Goal: Information Seeking & Learning: Learn about a topic

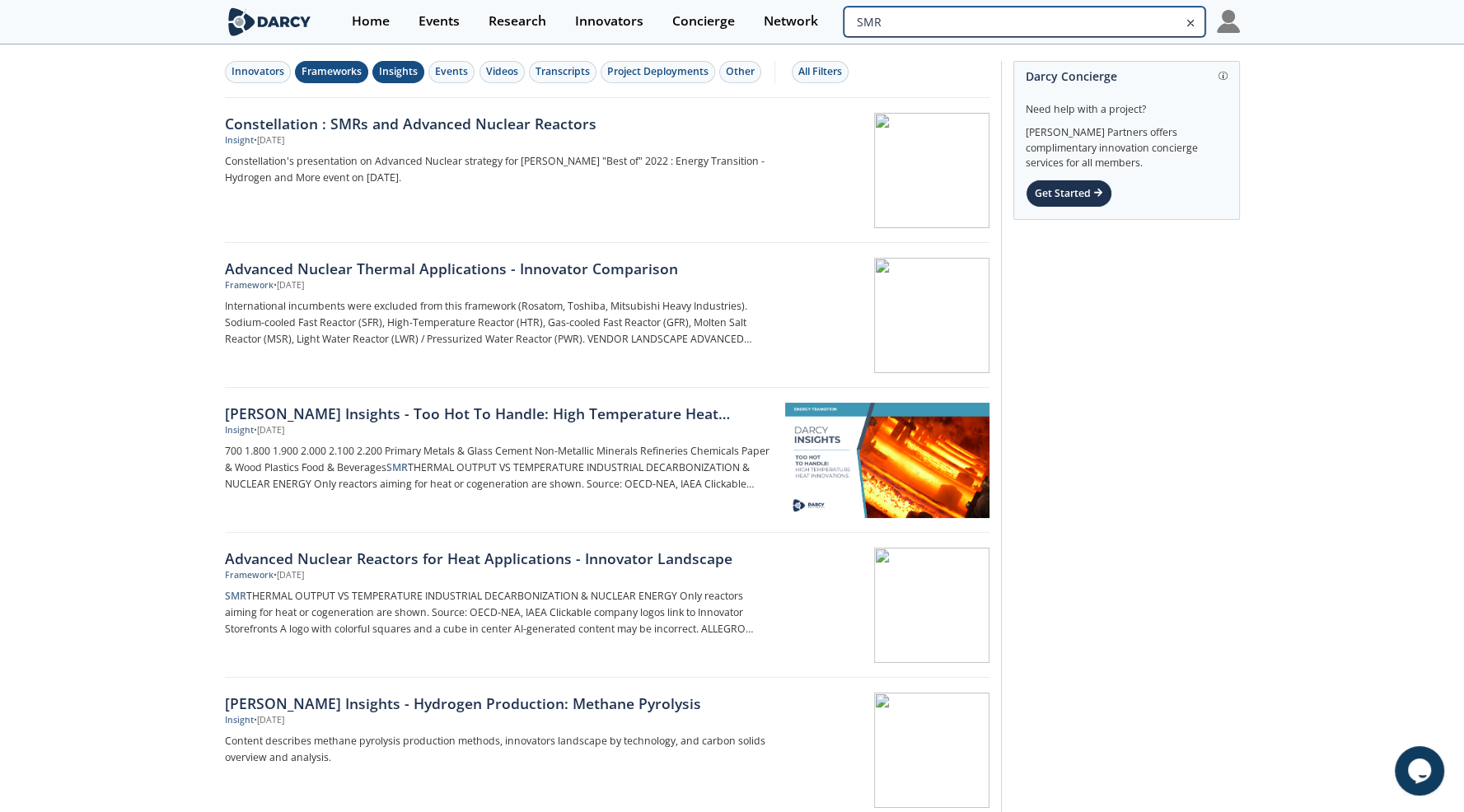
click at [1117, 25] on input "SMR" at bounding box center [1024, 22] width 361 height 31
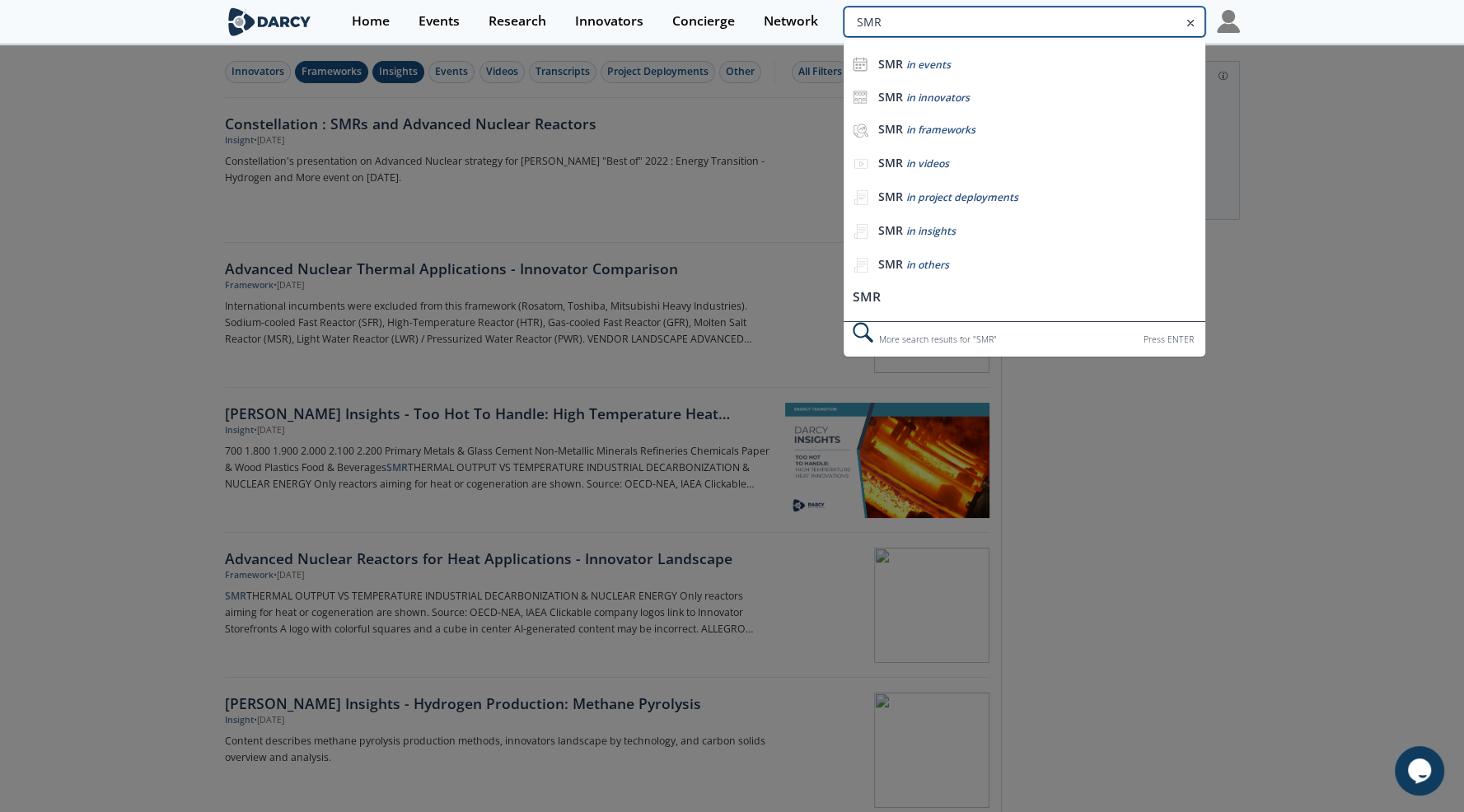
click at [1117, 25] on input "SMR" at bounding box center [1024, 22] width 361 height 31
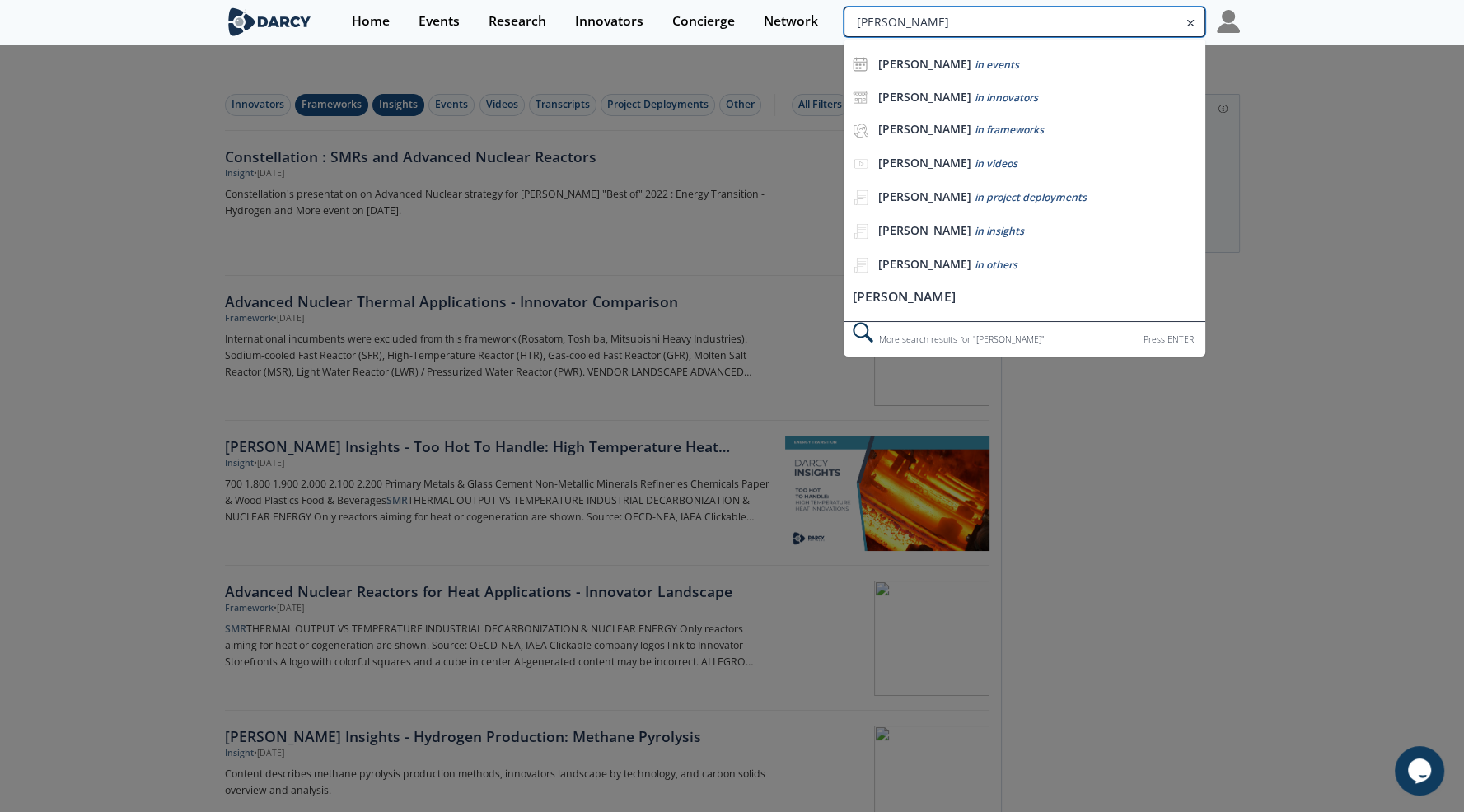
type input "BESS"
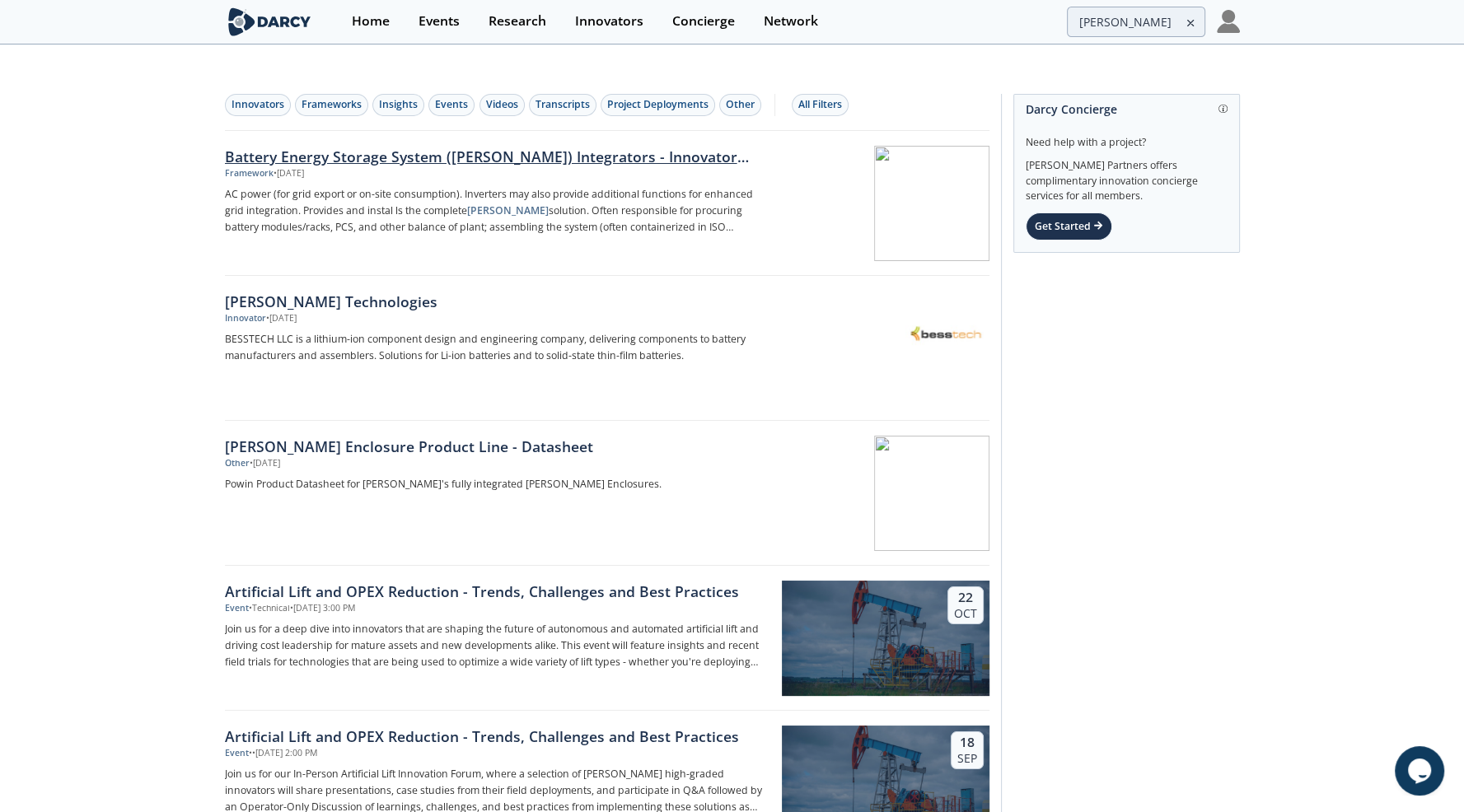
click at [434, 146] on div "Battery Energy Storage System (BESS) Integrators - Innovator Landscape" at bounding box center [497, 157] width 545 height 22
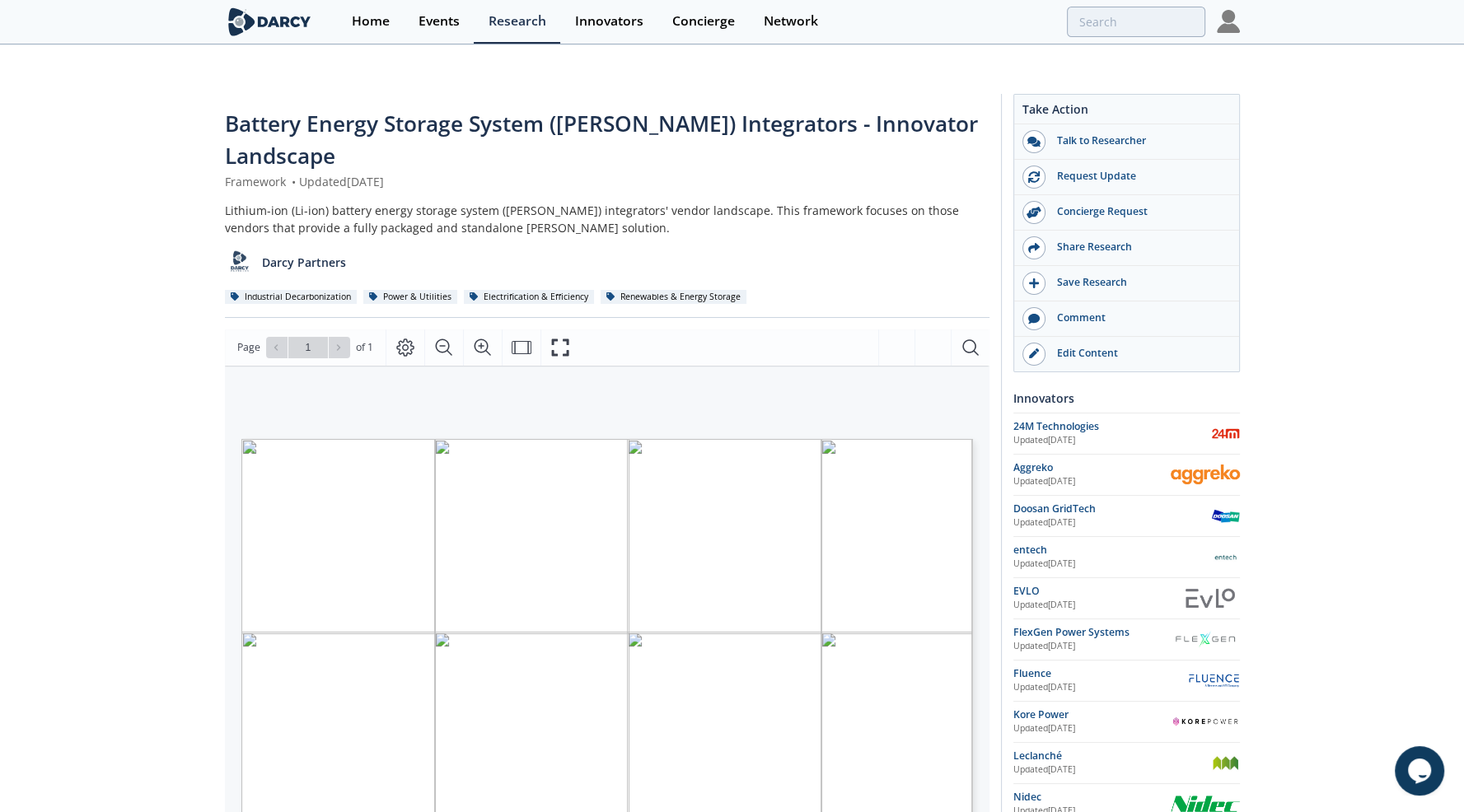
click at [210, 472] on div "Battery Energy Storage System (BESS) Integrators - Innovator Landscape Framewor…" at bounding box center [732, 683] width 1464 height 1209
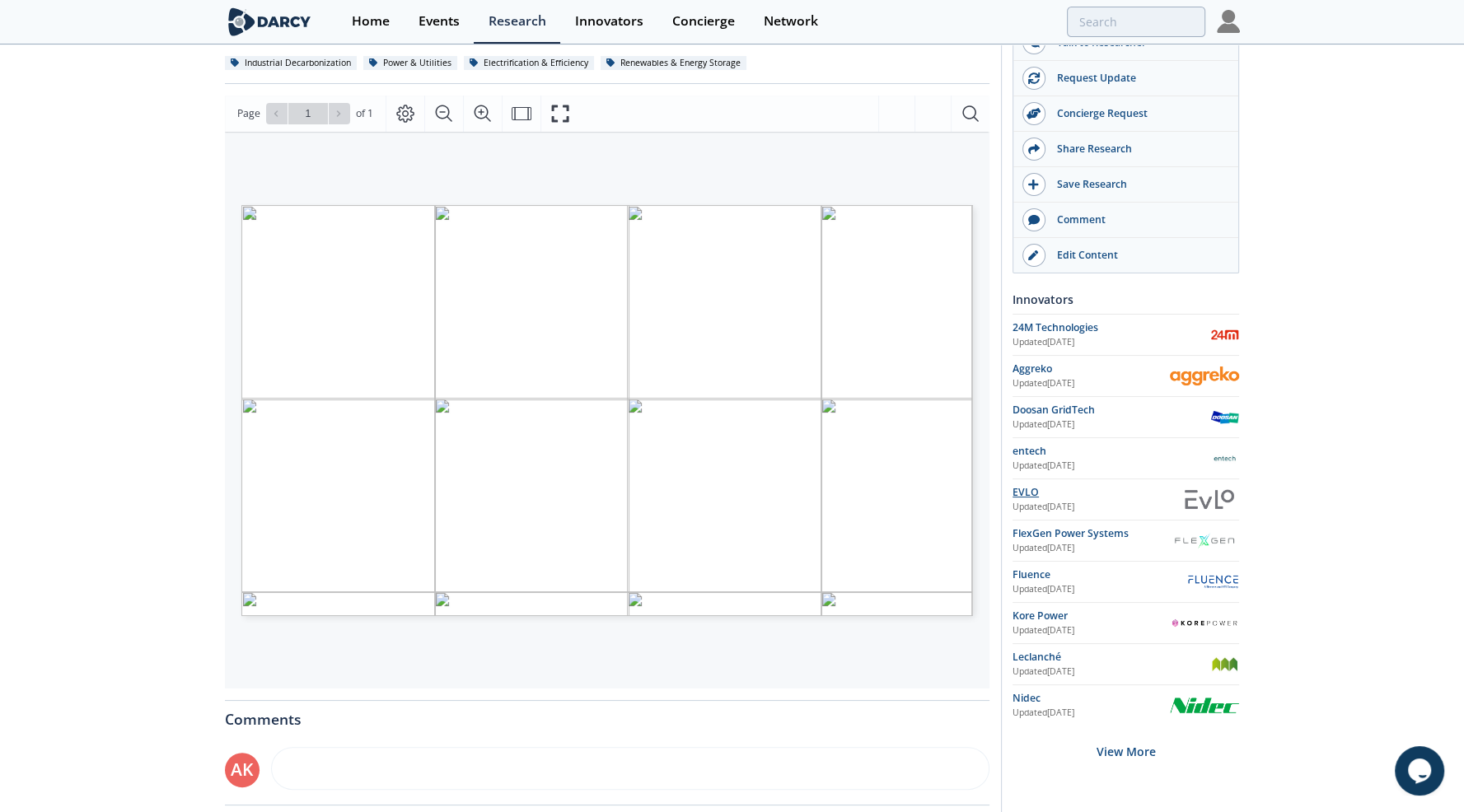
scroll to position [329, 0]
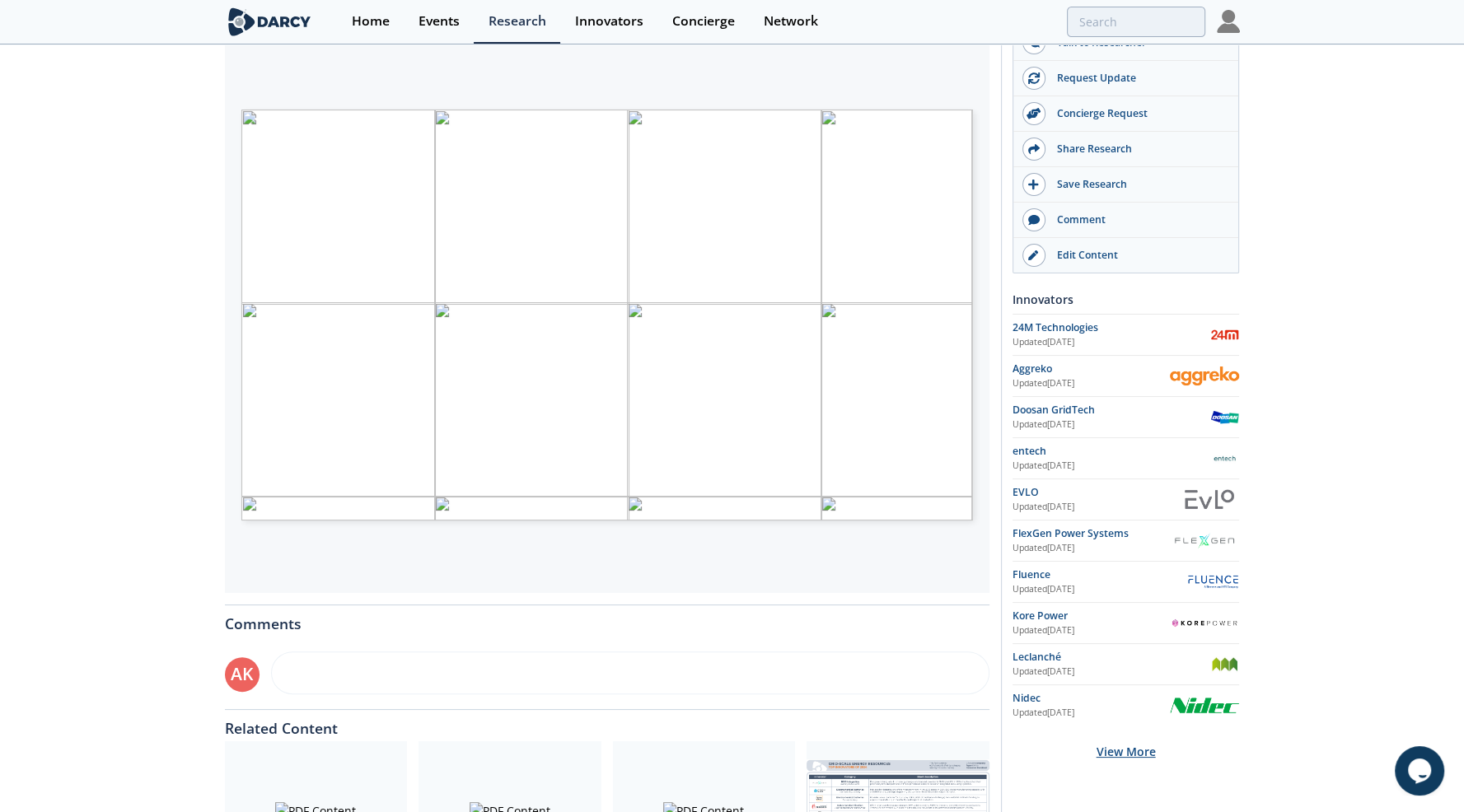
click at [1120, 761] on div "View More" at bounding box center [1125, 751] width 226 height 52
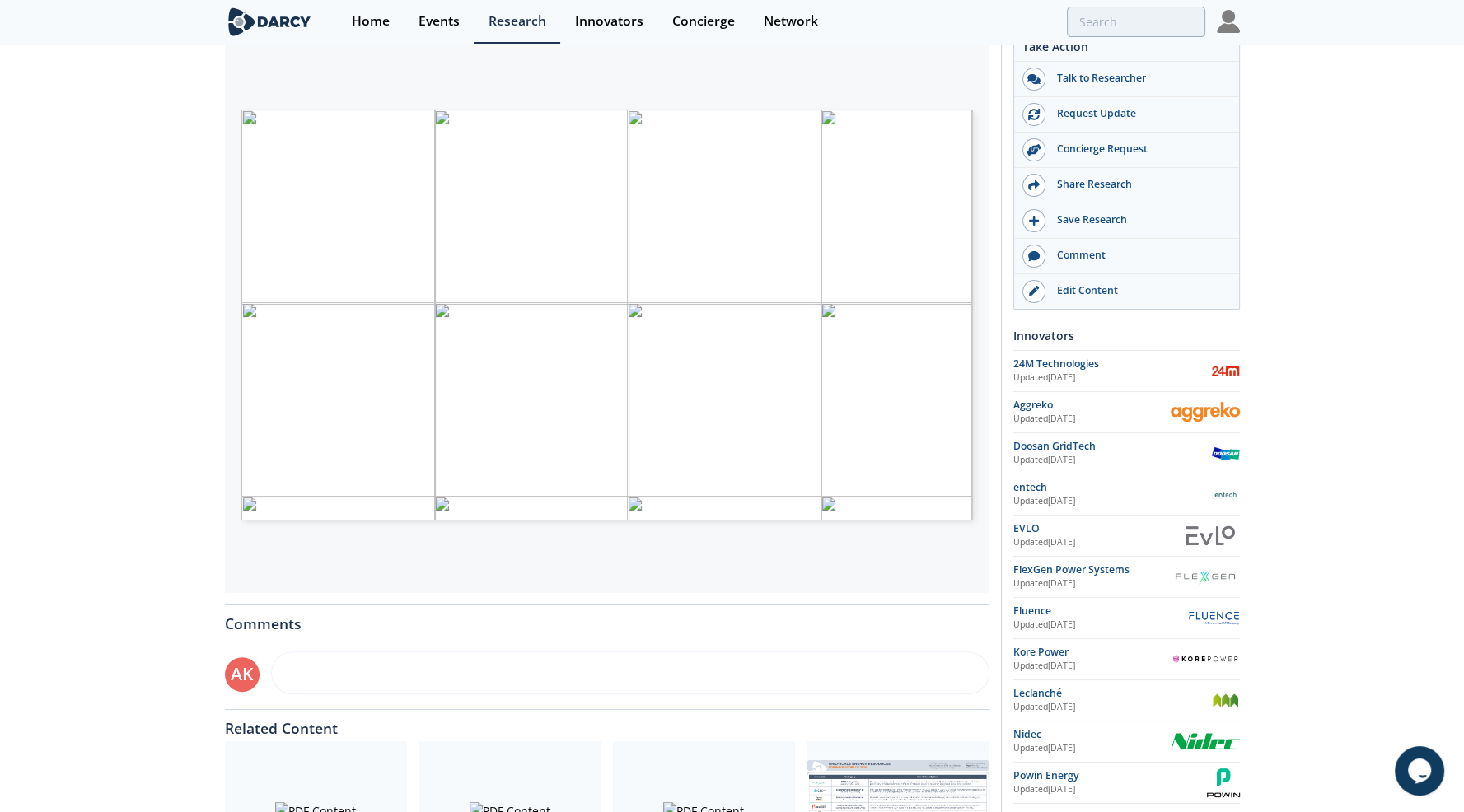
scroll to position [412, 0]
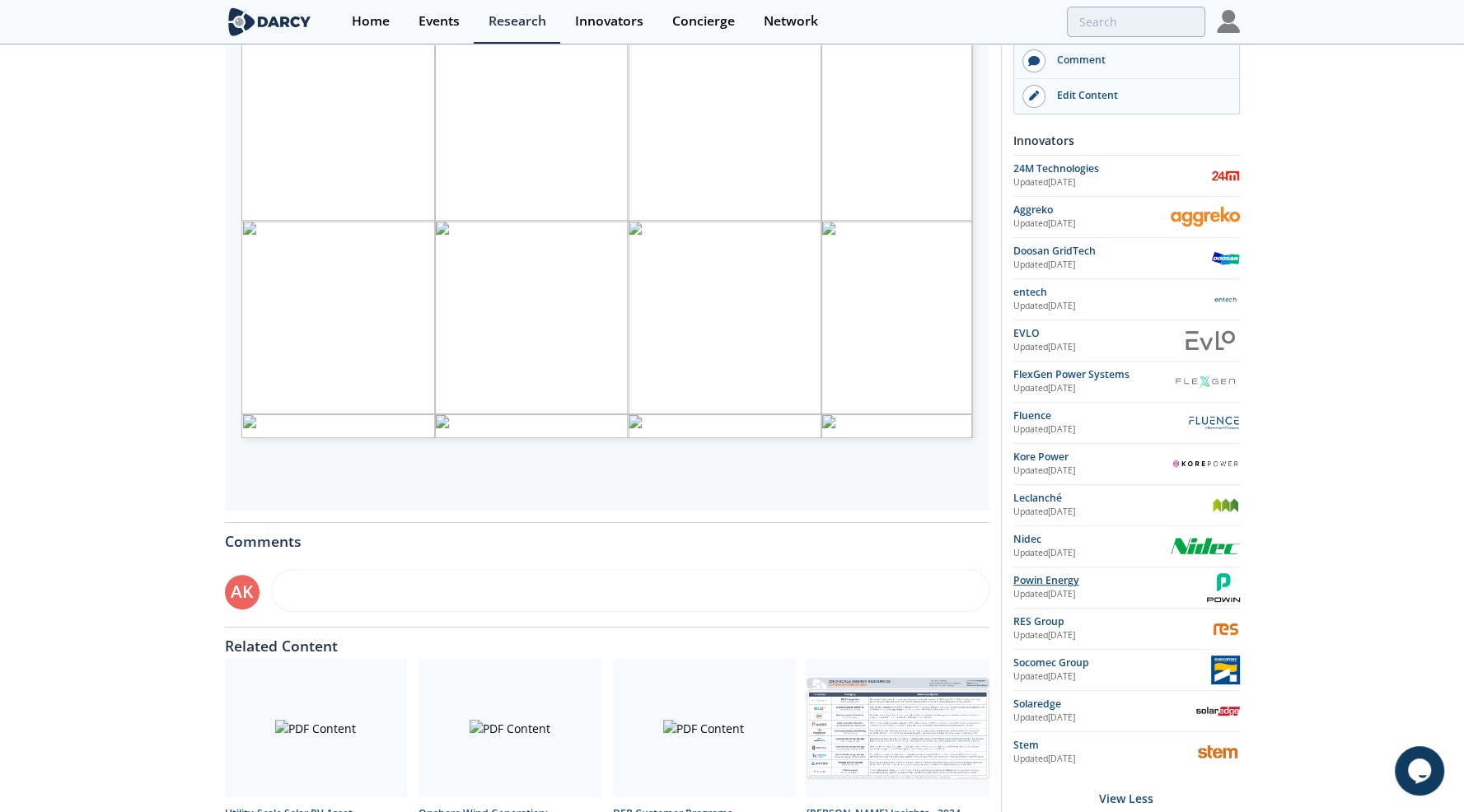
click at [1048, 573] on div "Powin Energy" at bounding box center [1109, 581] width 193 height 15
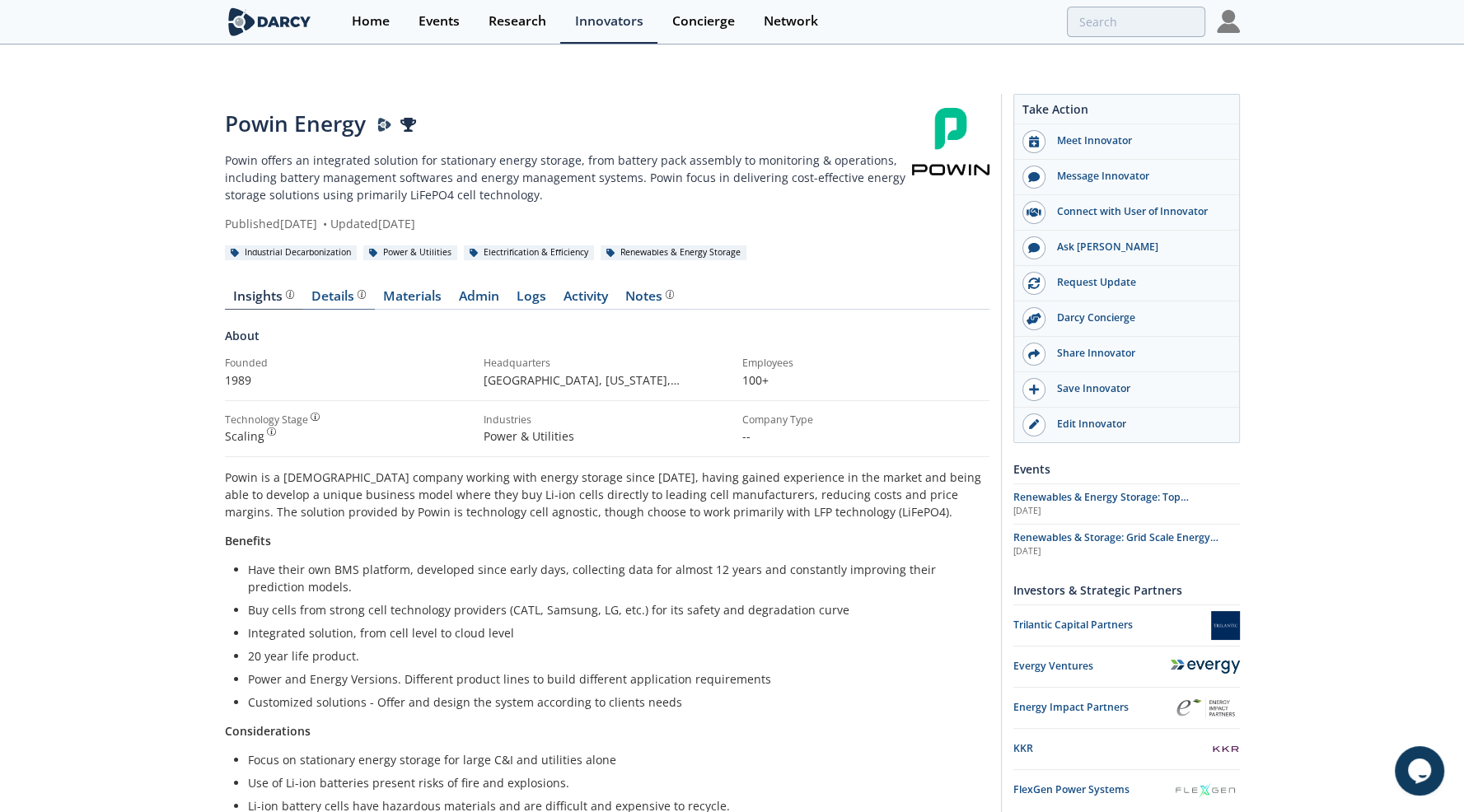
click at [332, 290] on div "Details" at bounding box center [338, 297] width 55 height 13
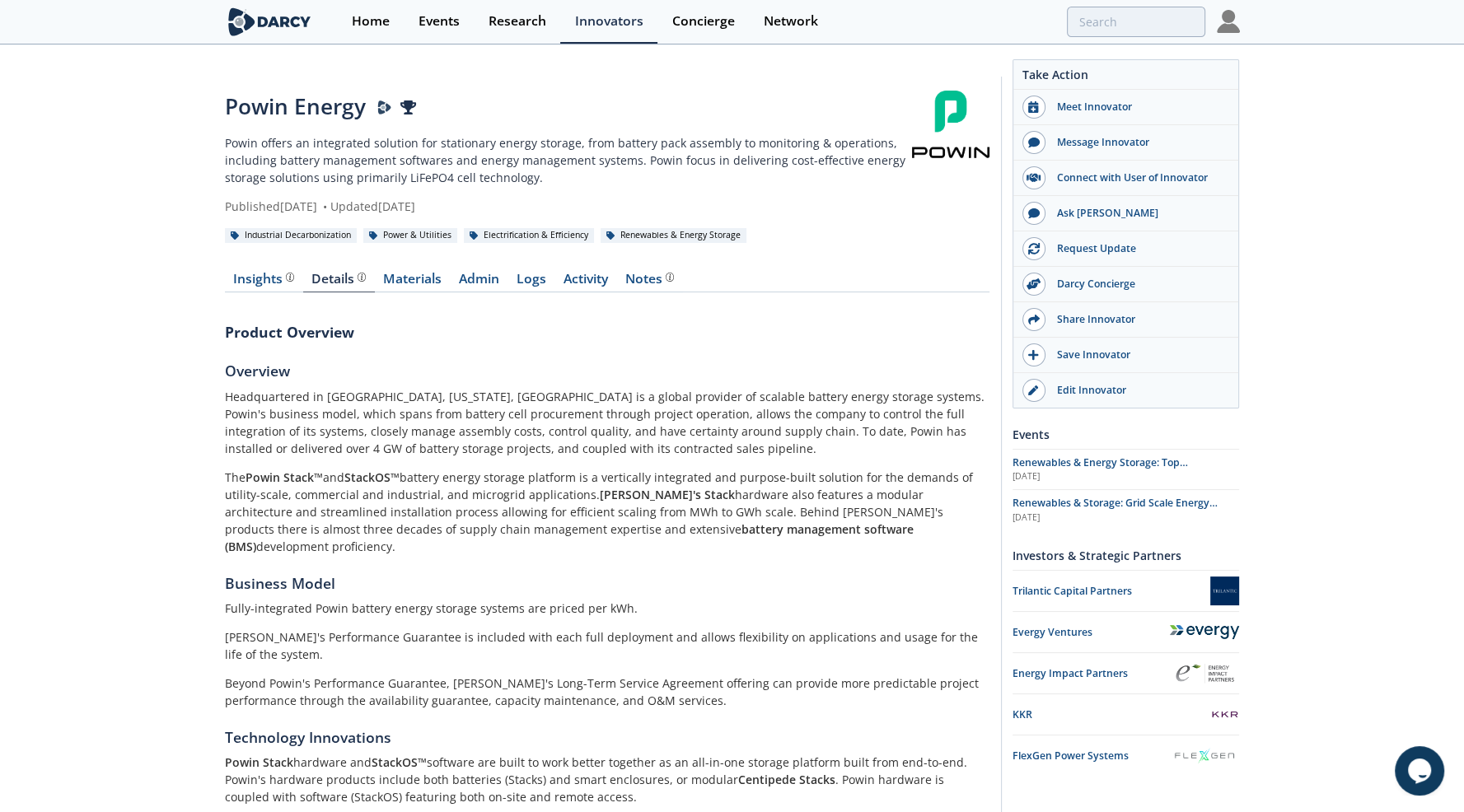
scroll to position [12, 0]
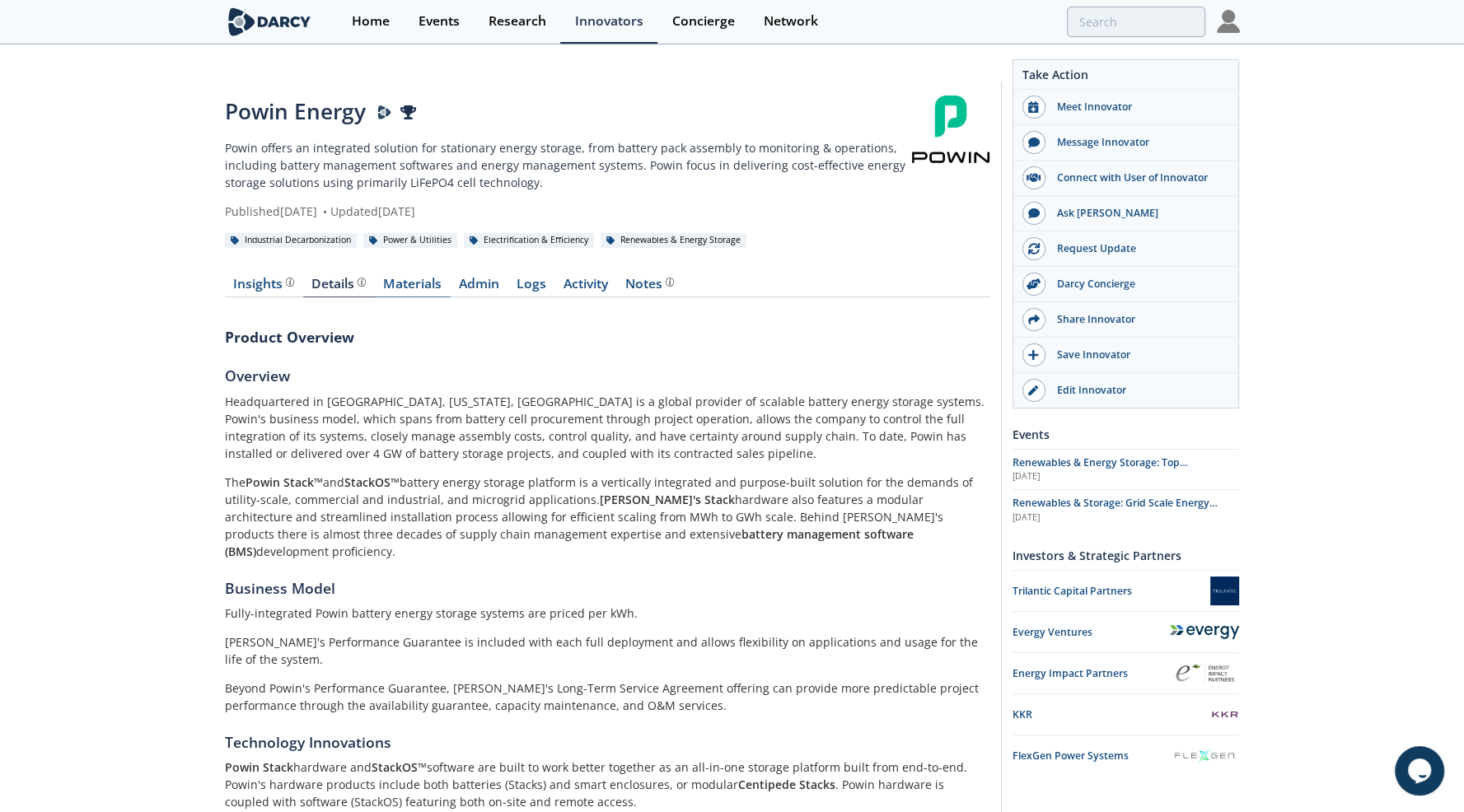
click at [394, 278] on link "Materials" at bounding box center [412, 288] width 75 height 20
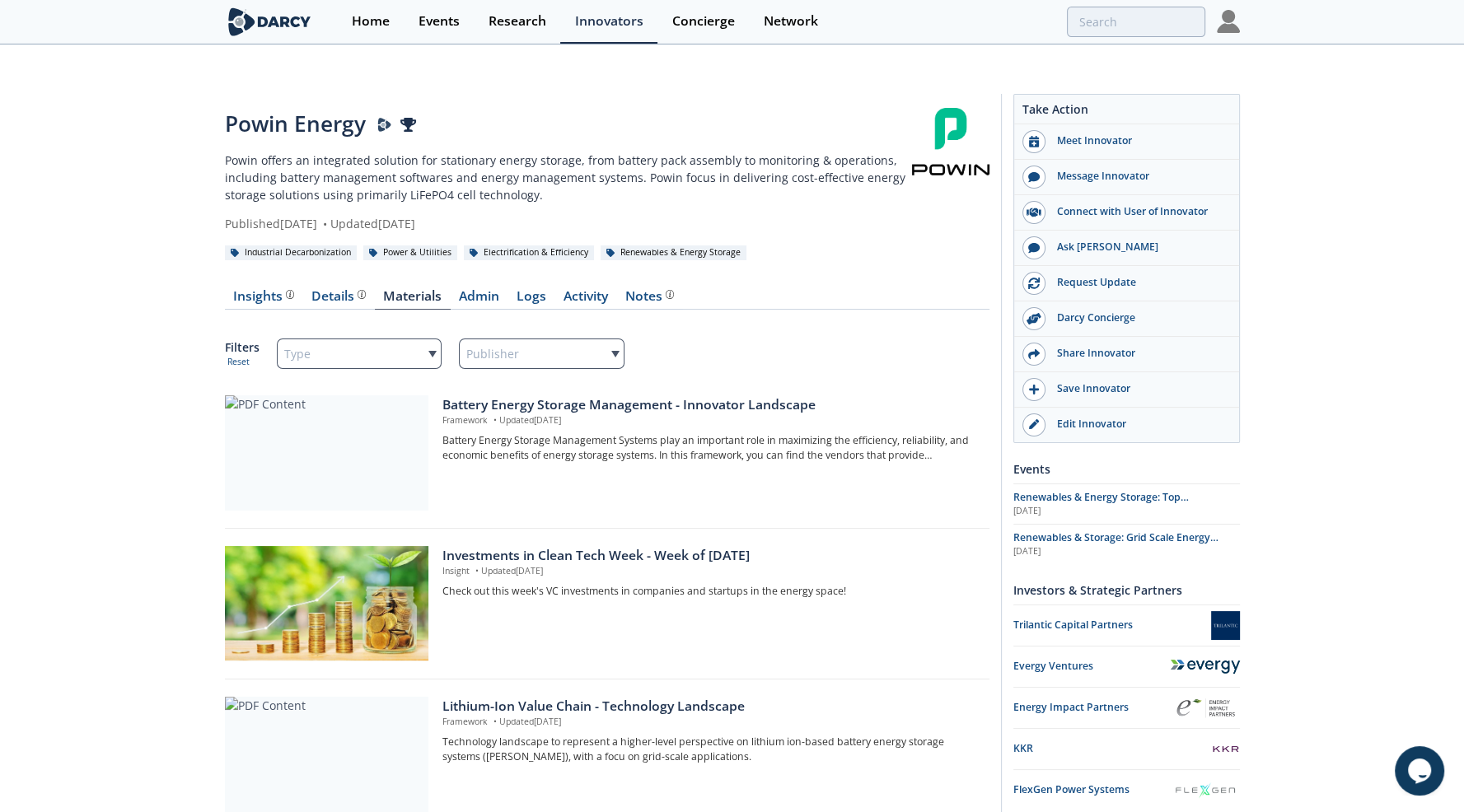
click at [288, 24] on img at bounding box center [270, 22] width 90 height 29
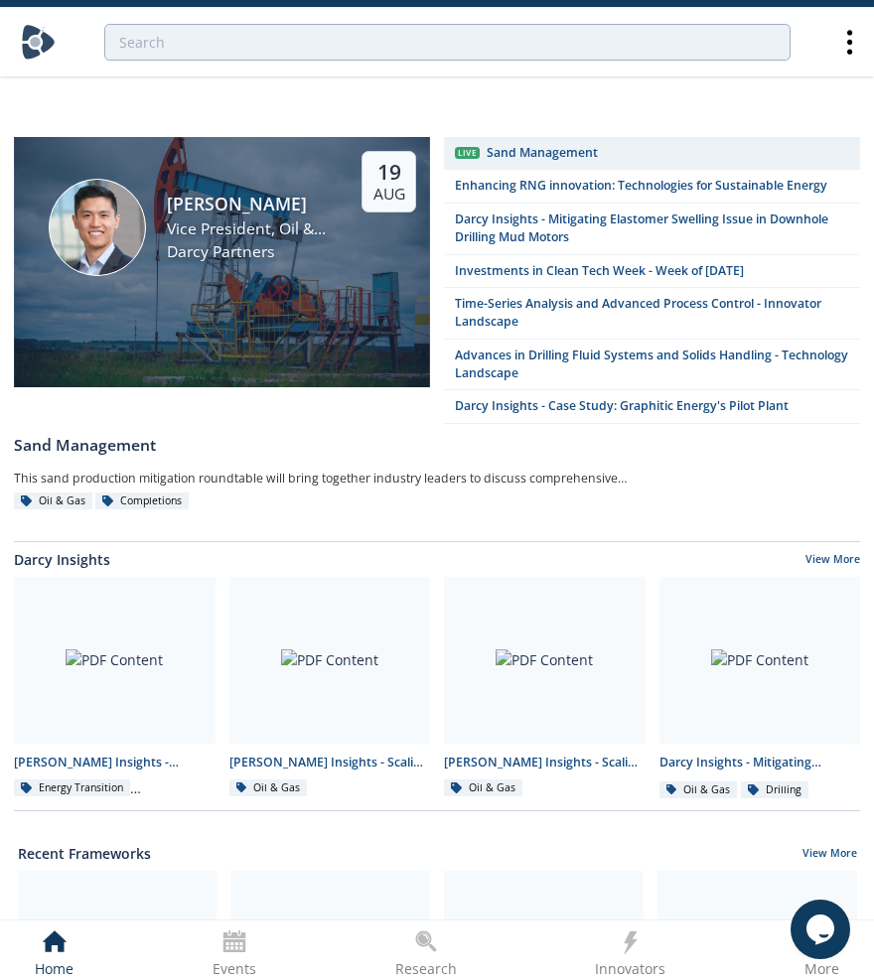
click at [37, 44] on img at bounding box center [38, 42] width 35 height 35
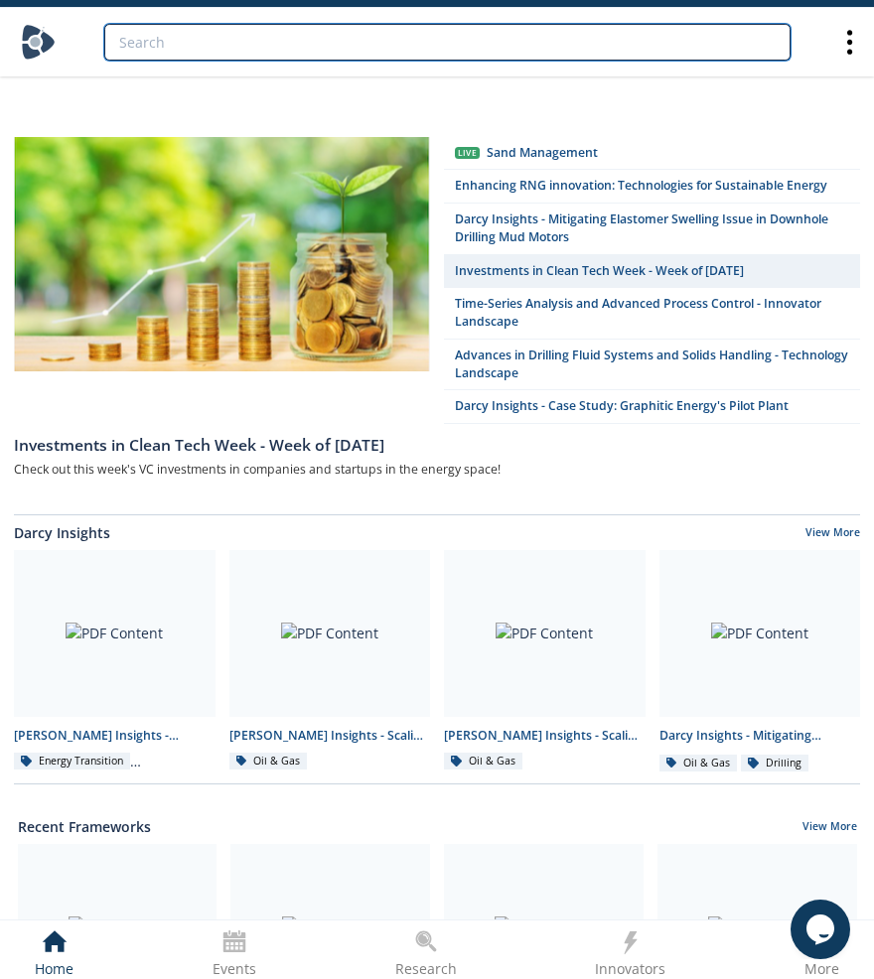
click at [631, 50] on input "search" at bounding box center [447, 42] width 686 height 37
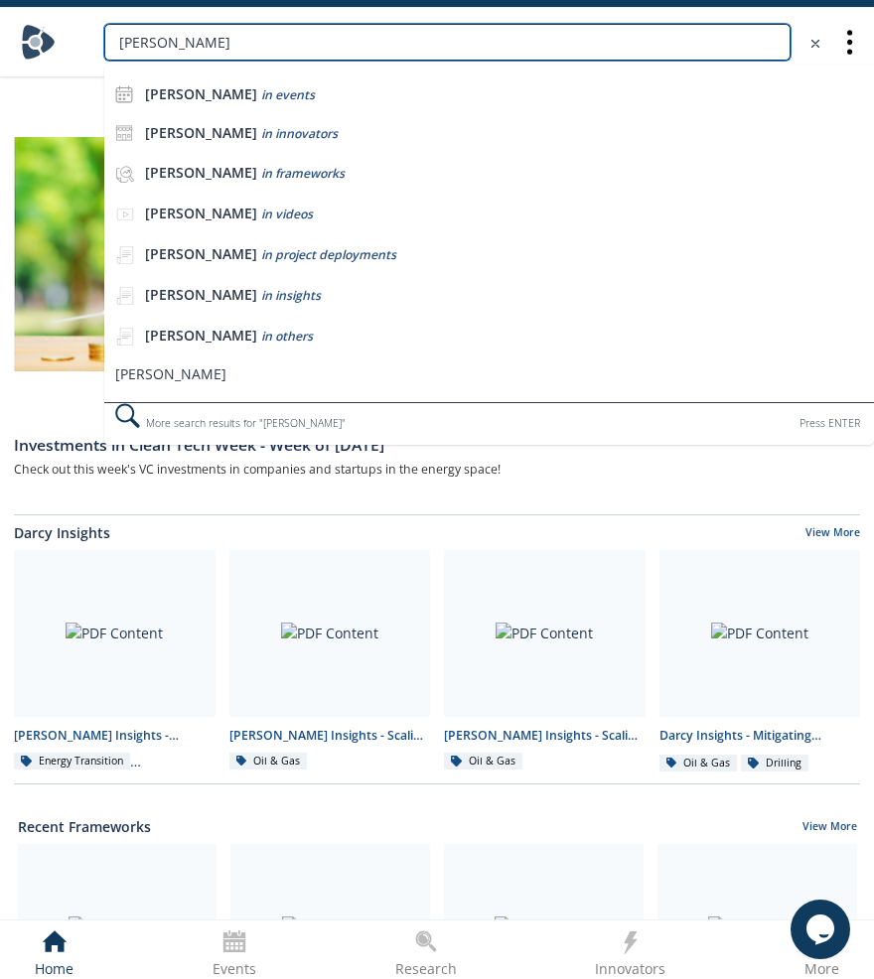
type input "bess"
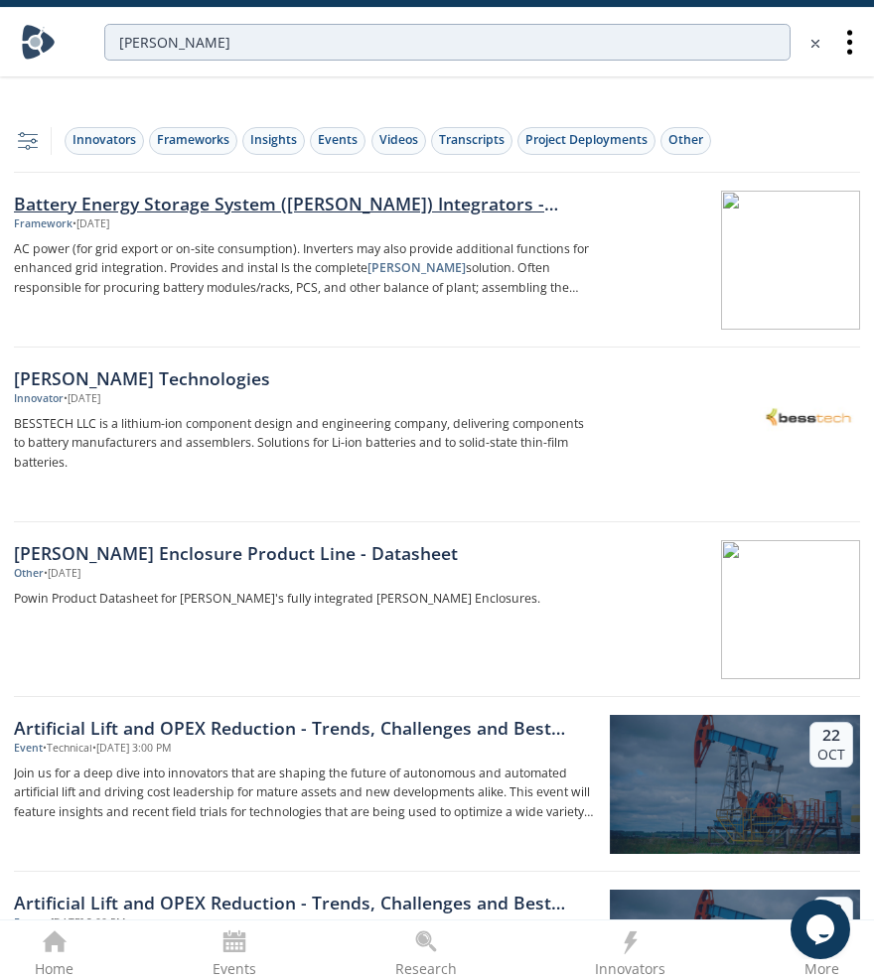
click at [226, 191] on div "Battery Energy Storage System (BESS) Integrators - Innovator Landscape" at bounding box center [305, 204] width 582 height 26
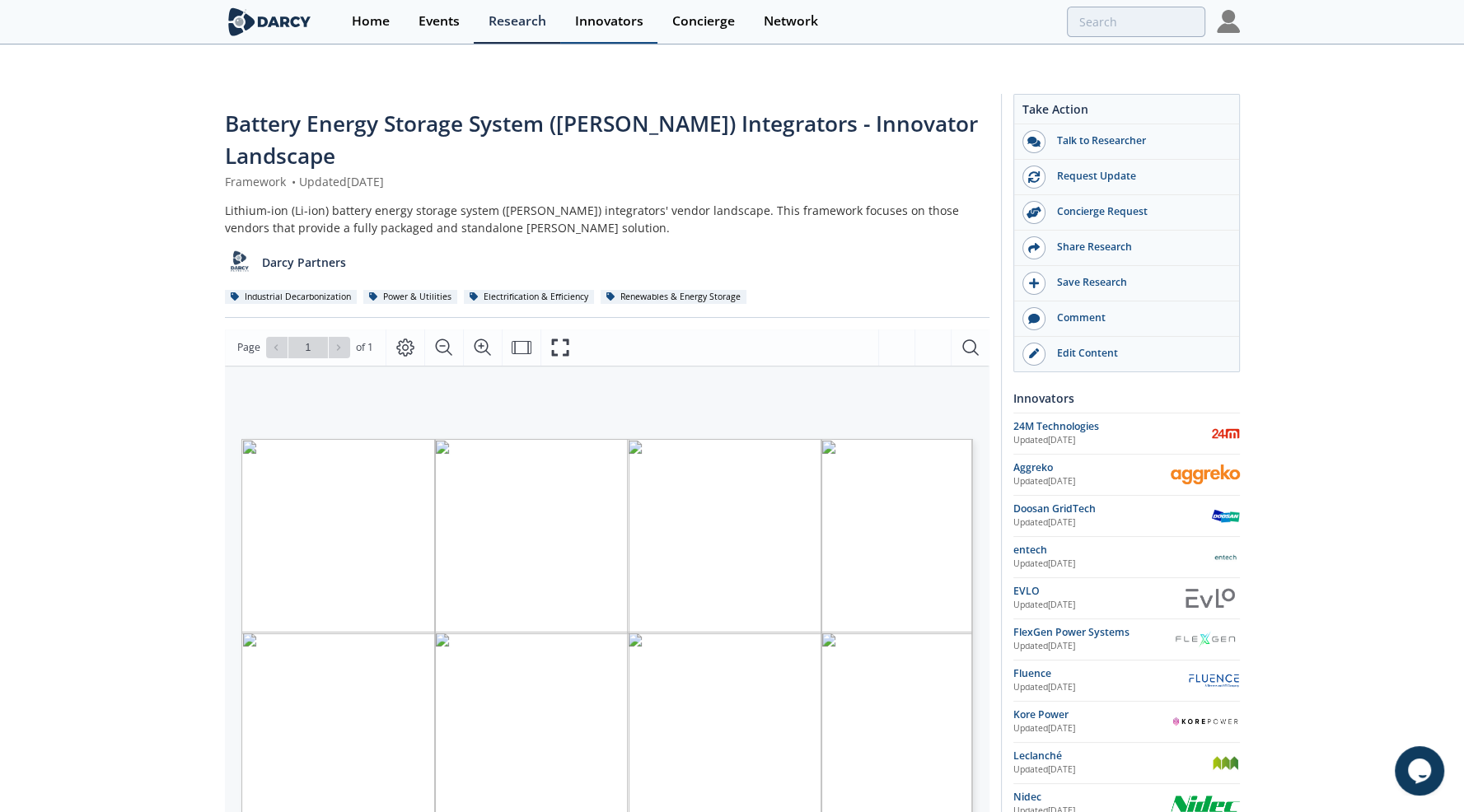
click at [613, 24] on div "Innovators" at bounding box center [609, 22] width 68 height 13
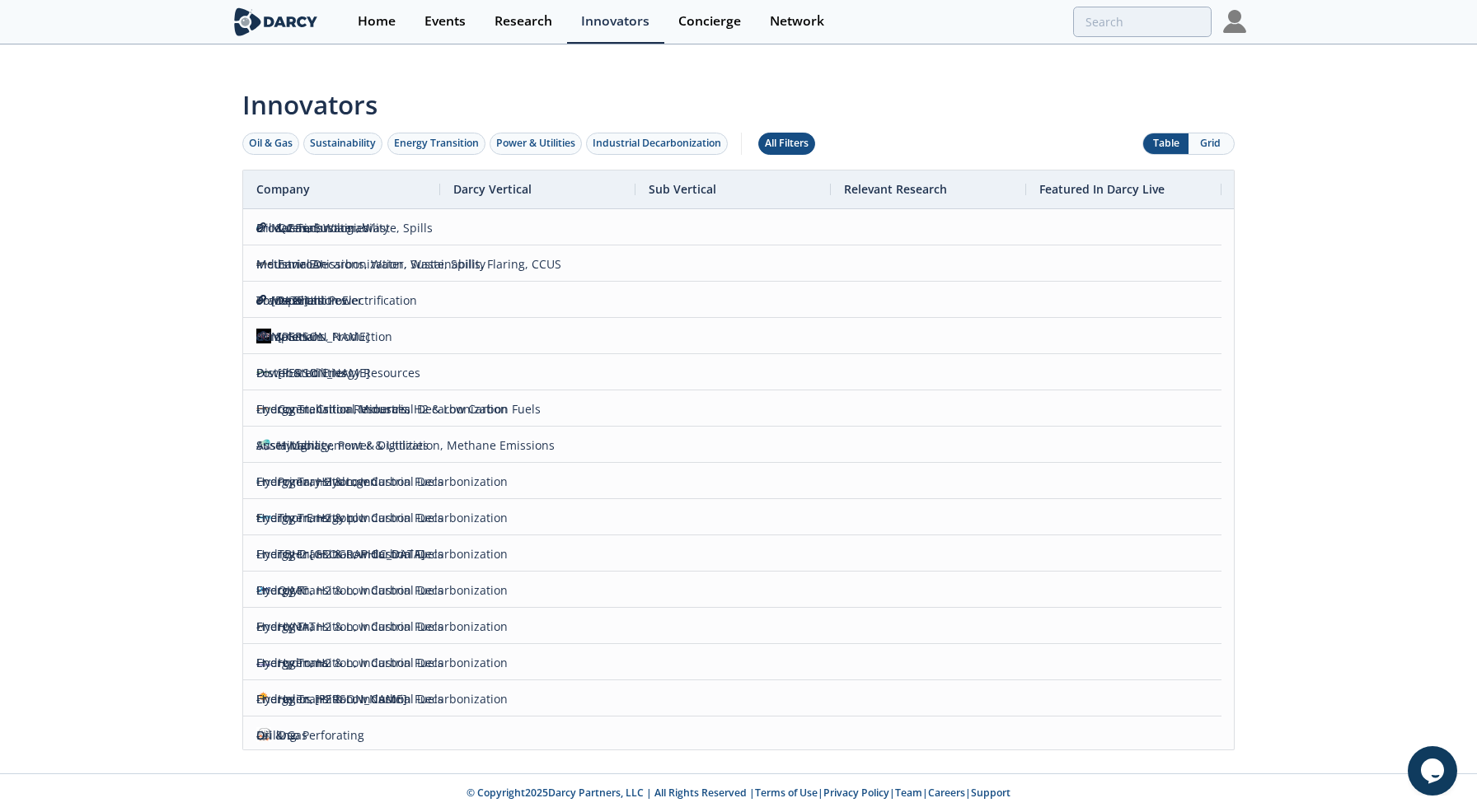
click at [794, 136] on div "All Filters" at bounding box center [787, 143] width 44 height 15
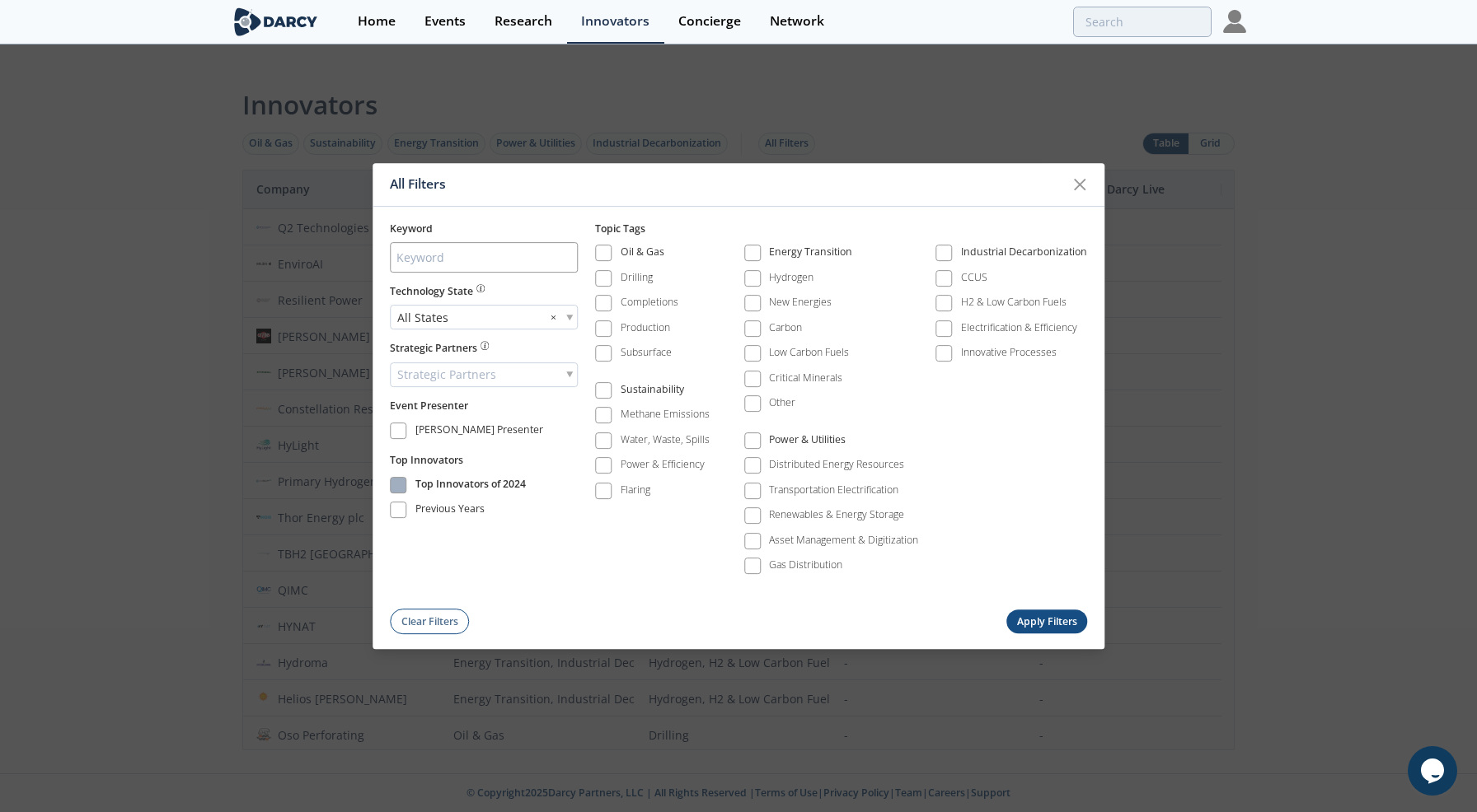
click at [397, 485] on span at bounding box center [398, 485] width 12 height 12
click at [398, 511] on span at bounding box center [398, 511] width 12 height 12
click at [1048, 620] on button "Apply Filters" at bounding box center [1046, 622] width 80 height 24
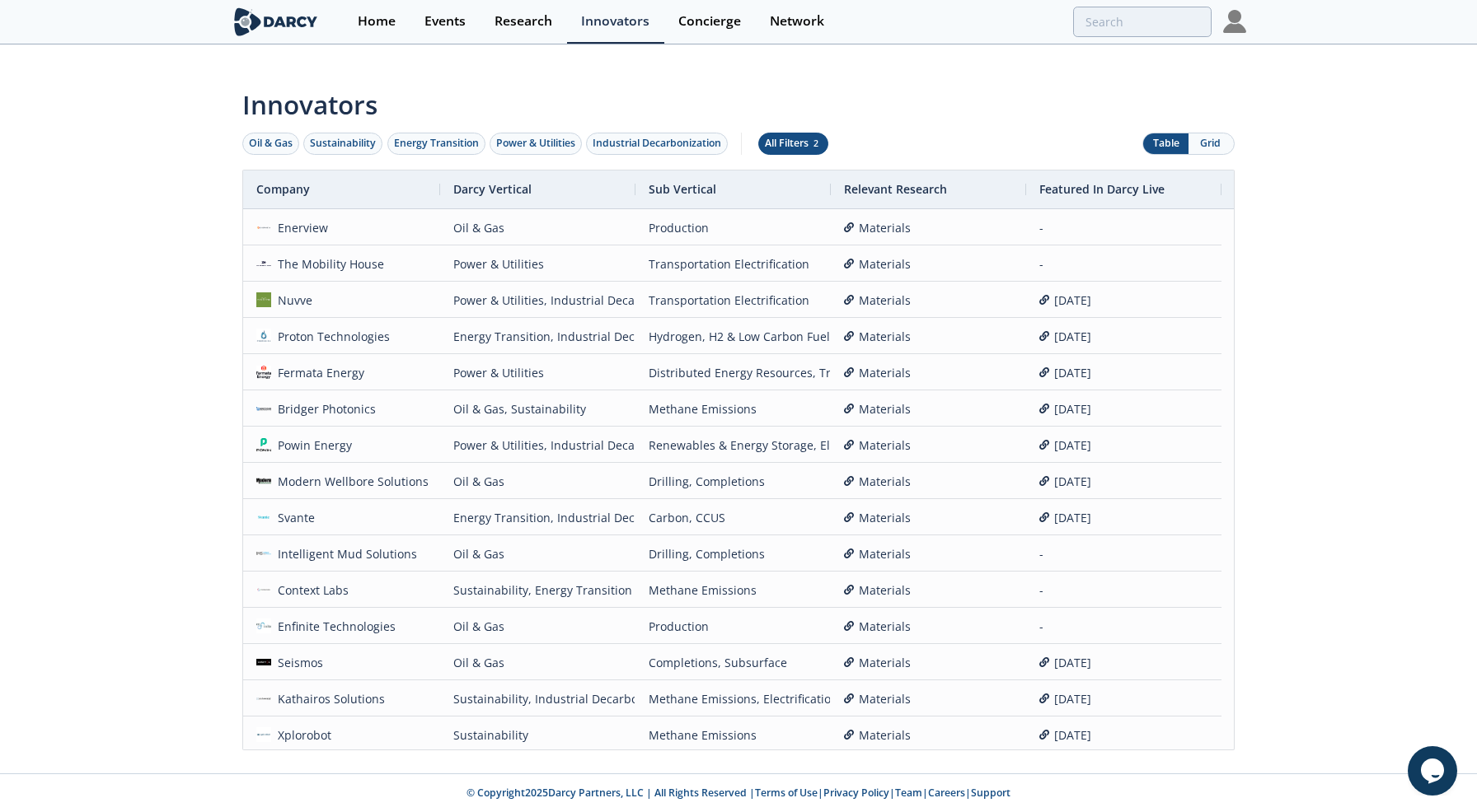
click at [784, 136] on div "All Filters 2" at bounding box center [793, 143] width 57 height 15
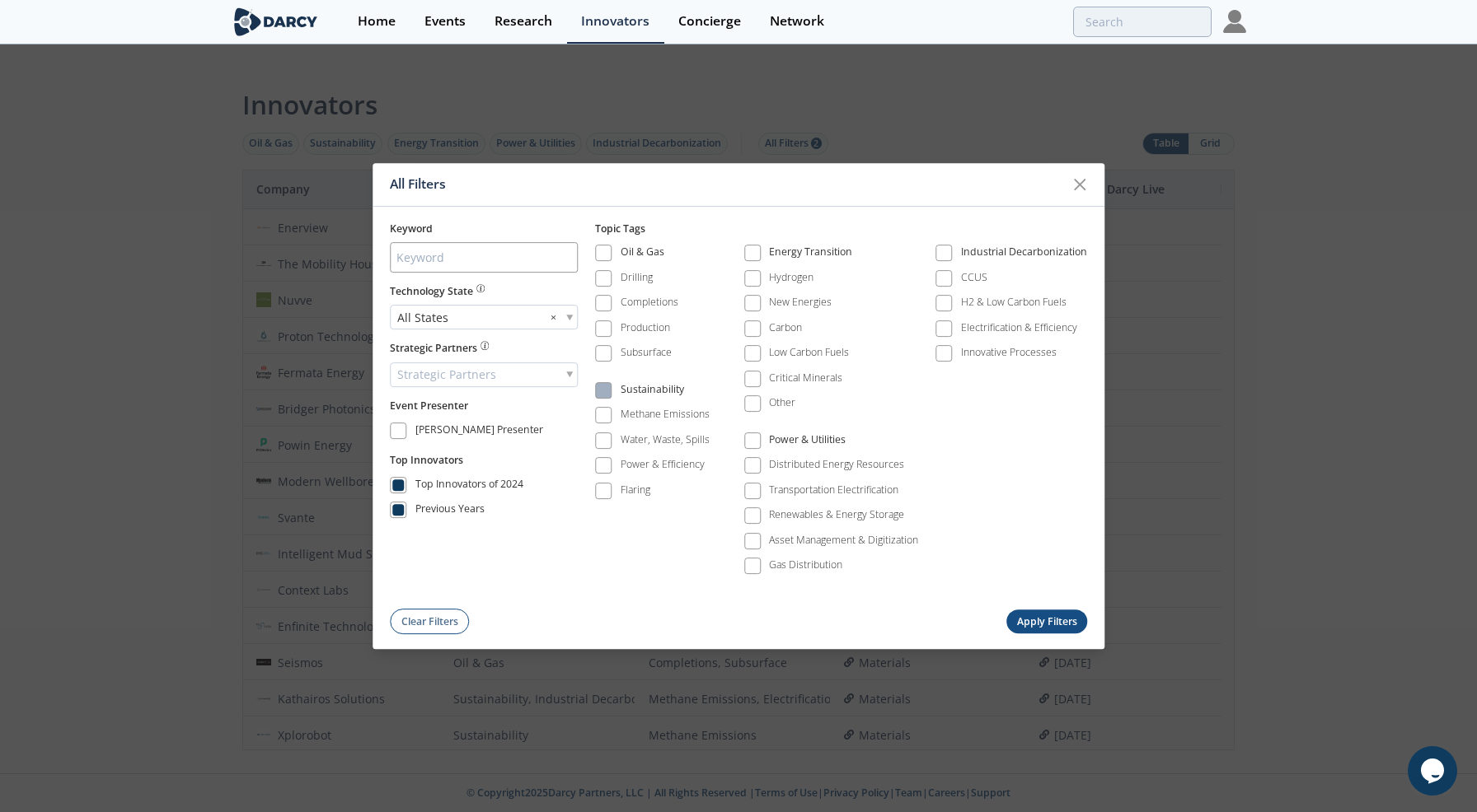
click at [614, 392] on label "Sustainability" at bounding box center [652, 391] width 115 height 22
click at [760, 439] on span at bounding box center [753, 440] width 17 height 17
click at [608, 391] on span at bounding box center [603, 391] width 12 height 12
click at [759, 246] on span at bounding box center [753, 254] width 17 height 17
click at [947, 255] on span at bounding box center [943, 254] width 12 height 12
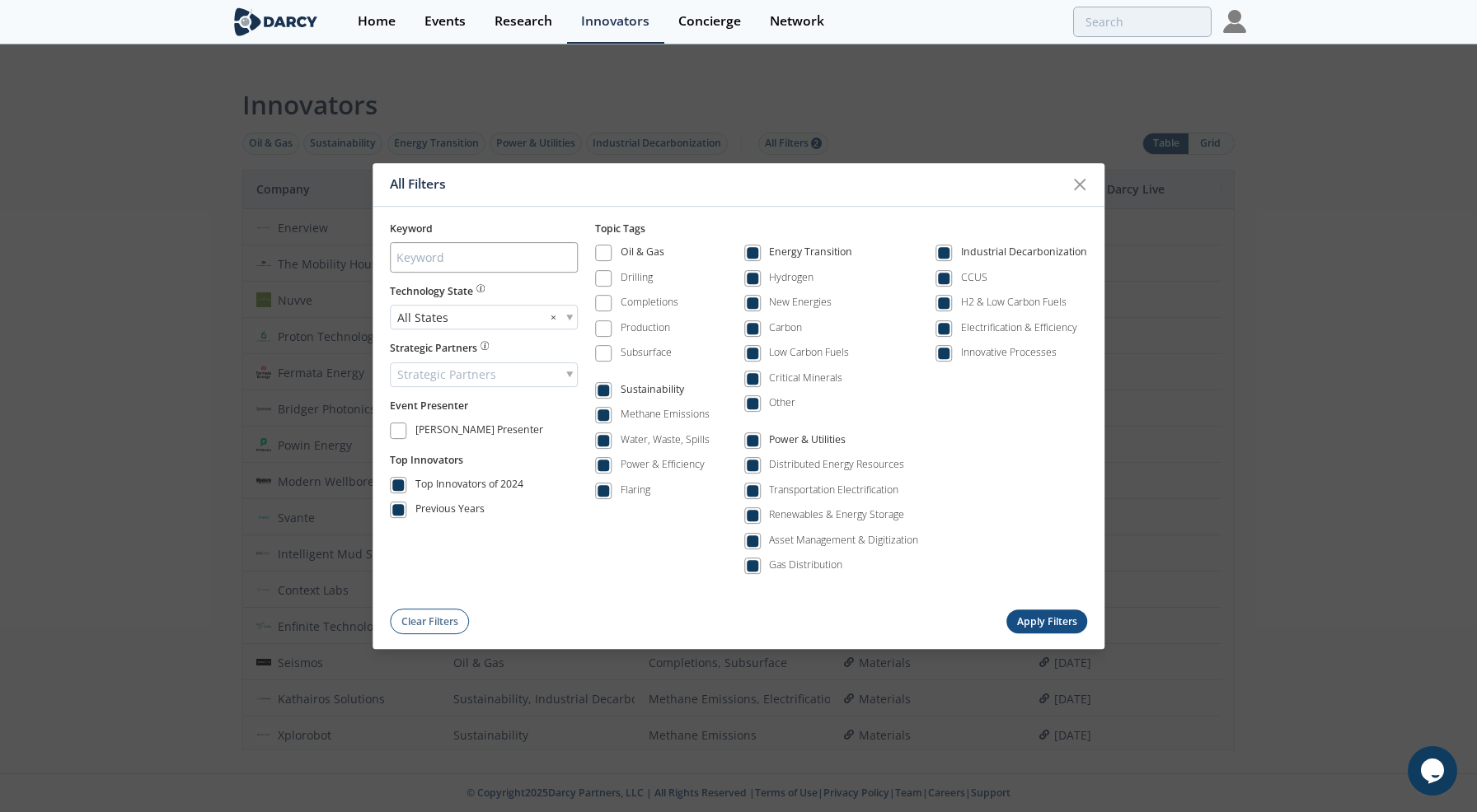
click at [1046, 619] on button "Apply Filters" at bounding box center [1046, 622] width 80 height 24
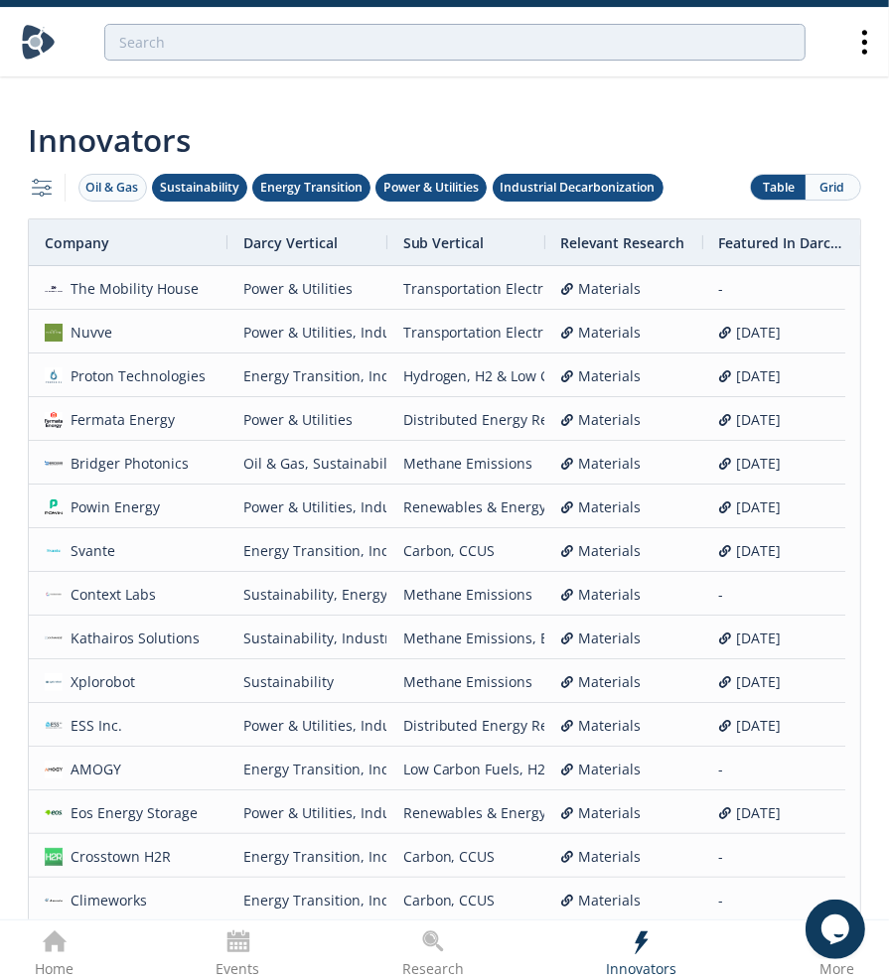
click at [36, 174] on icon "filter, settings, configuration" at bounding box center [42, 188] width 28 height 28
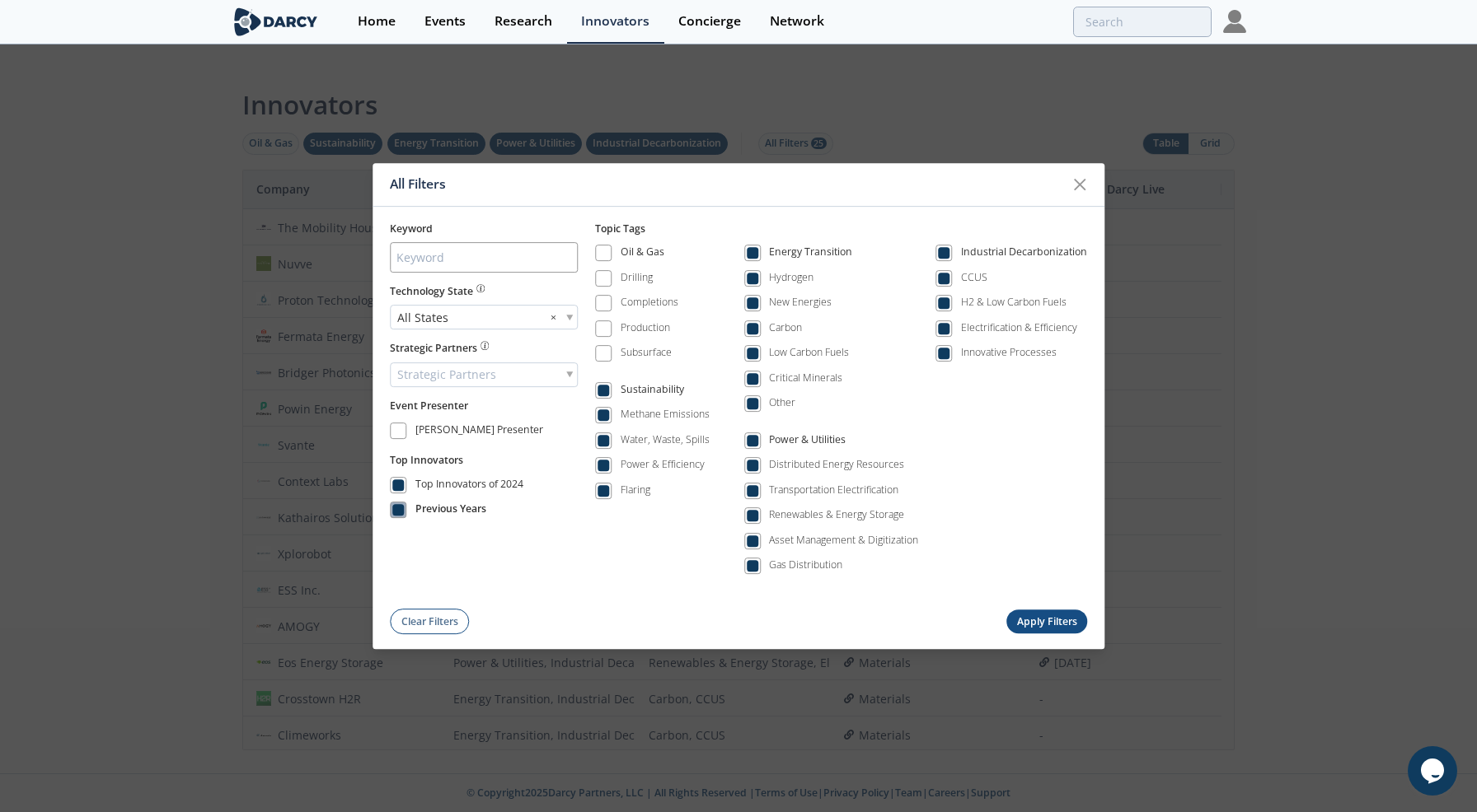
click at [402, 515] on span at bounding box center [398, 511] width 12 height 12
click at [1064, 624] on button "Apply Filters" at bounding box center [1046, 622] width 80 height 24
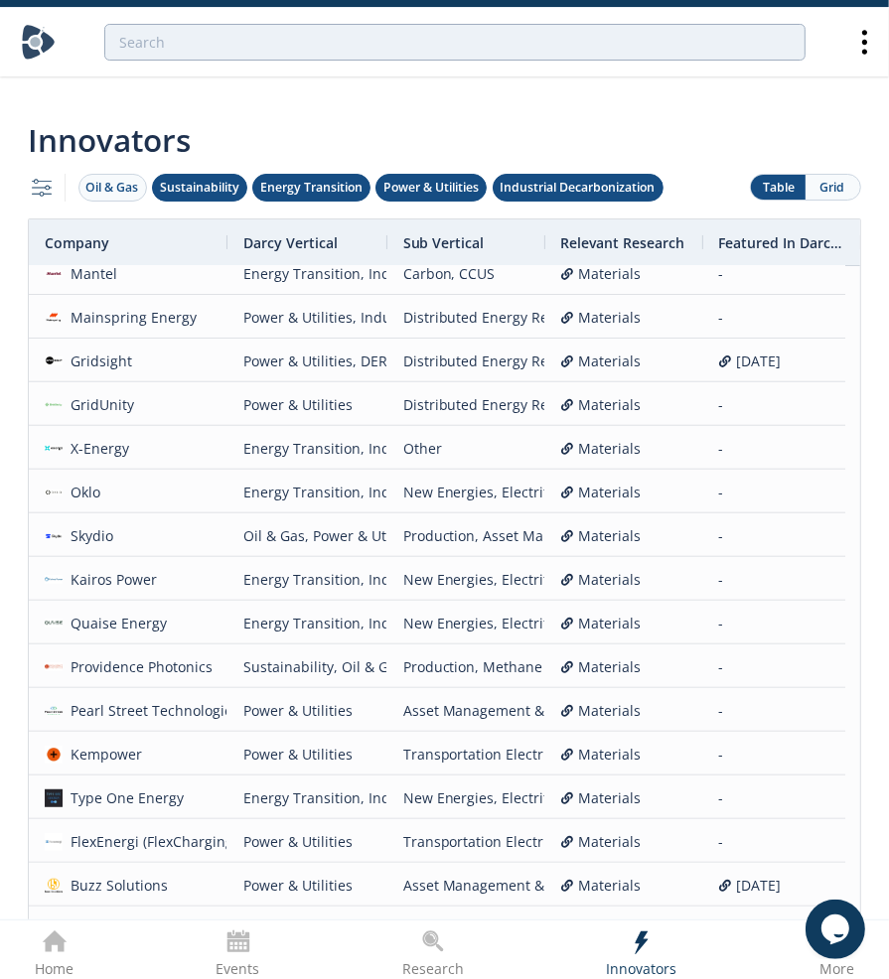
scroll to position [453, 0]
drag, startPoint x: 57, startPoint y: 664, endPoint x: 14, endPoint y: 642, distance: 48.4
click at [14, 642] on div "Company Darcy Vertical Sub Vertical Relevant Research -" at bounding box center [444, 584] width 861 height 733
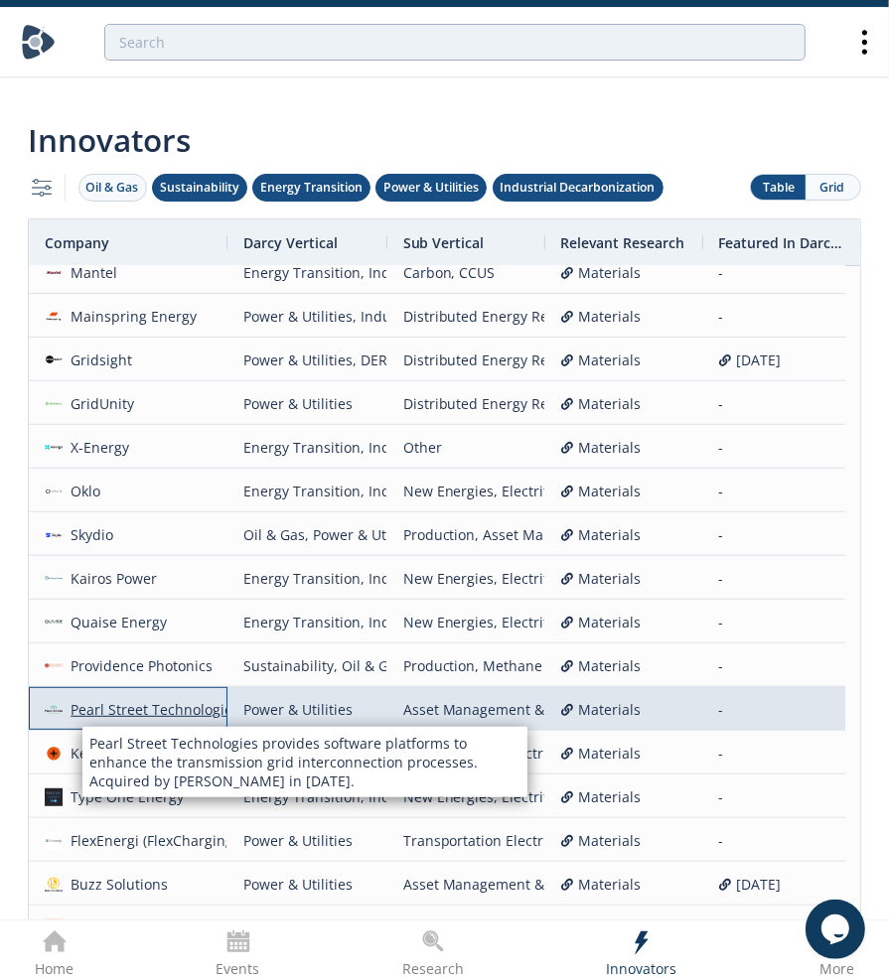
drag, startPoint x: 77, startPoint y: 684, endPoint x: 82, endPoint y: 668, distance: 16.6
click at [82, 688] on div "Pearl Street Technologies" at bounding box center [152, 709] width 178 height 43
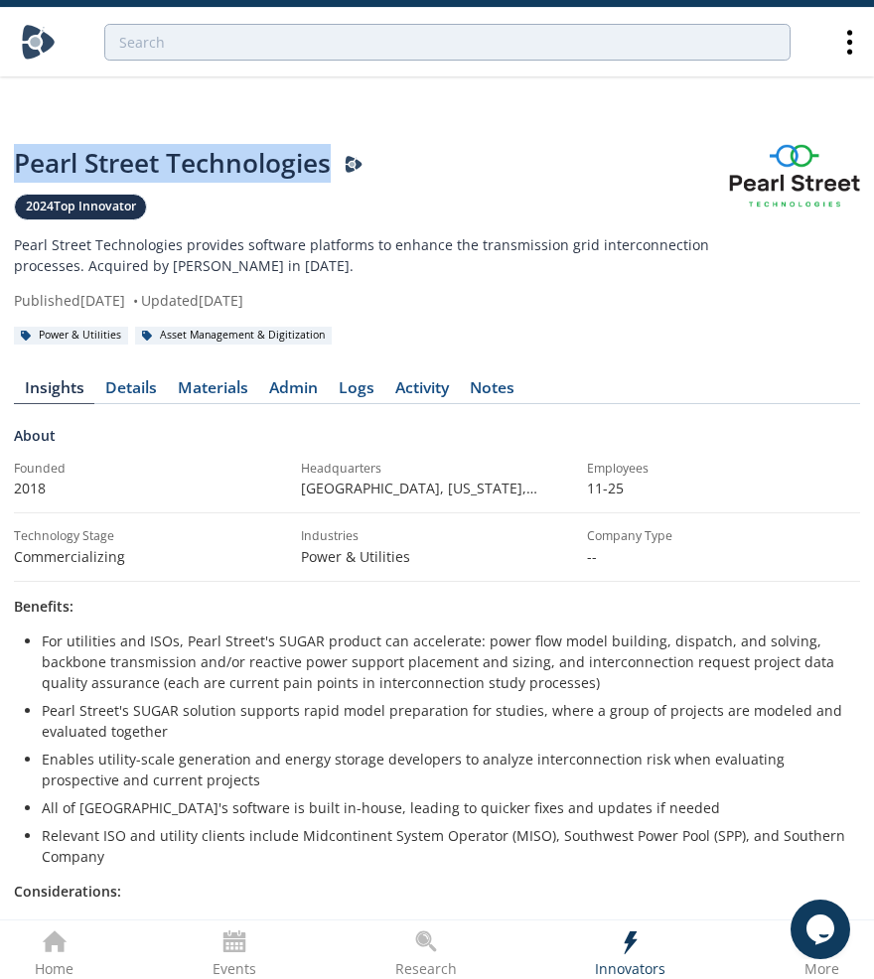
drag, startPoint x: 12, startPoint y: 118, endPoint x: 332, endPoint y: 140, distance: 320.5
click at [332, 140] on div "Pearl Street Technologies Darcy Presenter 2024 Top Innovator Pearl Street Techn…" at bounding box center [437, 926] width 874 height 1635
copy div "Pearl Street Technologies"
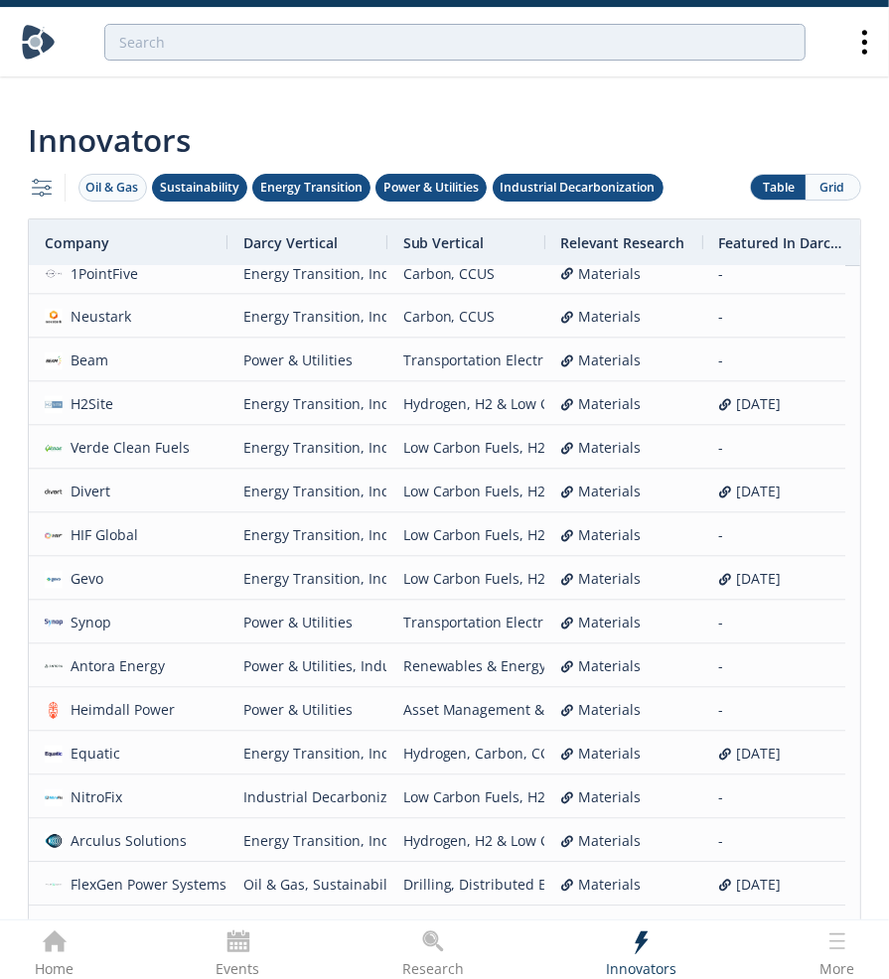
scroll to position [2212, 0]
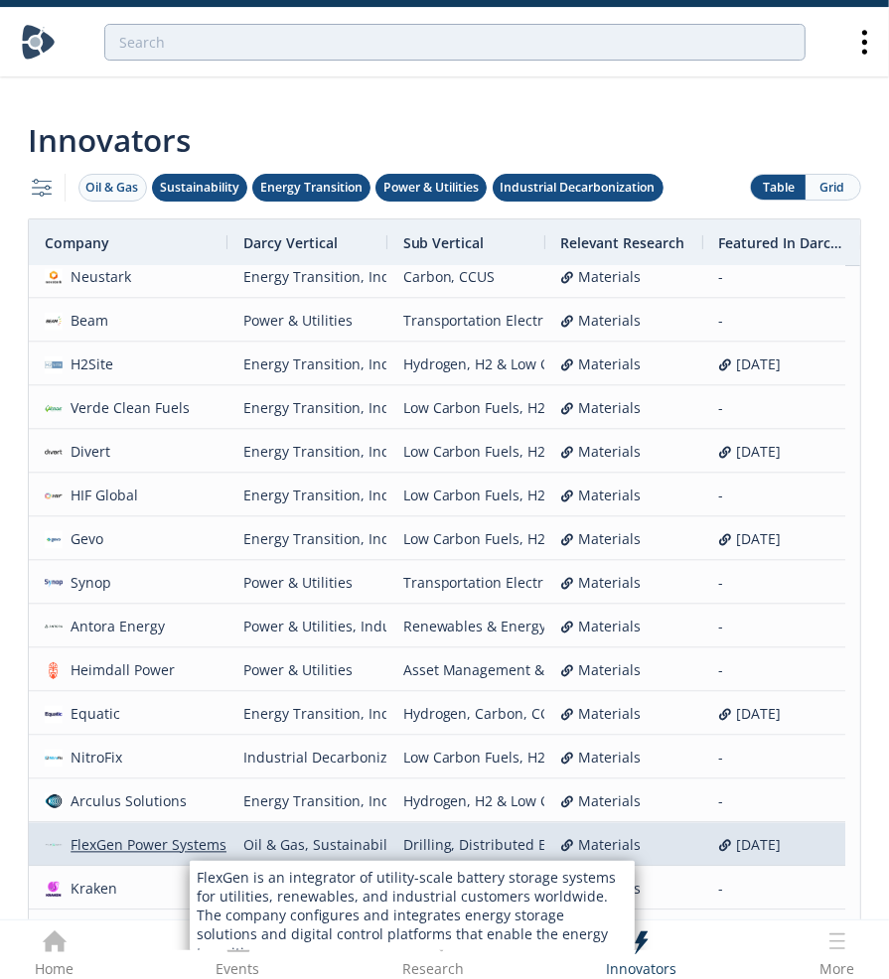
click at [190, 824] on div "FlexGen Power Systems" at bounding box center [145, 845] width 165 height 43
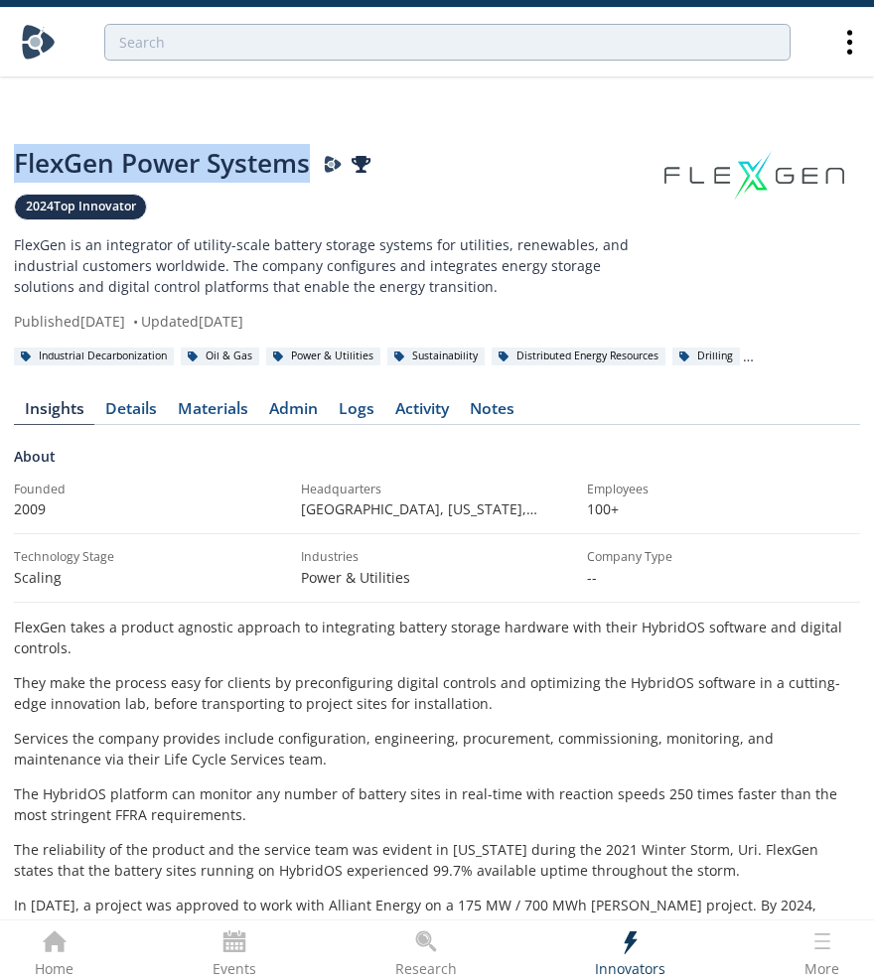
drag, startPoint x: 12, startPoint y: 116, endPoint x: 306, endPoint y: 116, distance: 293.9
copy div "FlexGen Power Systems"
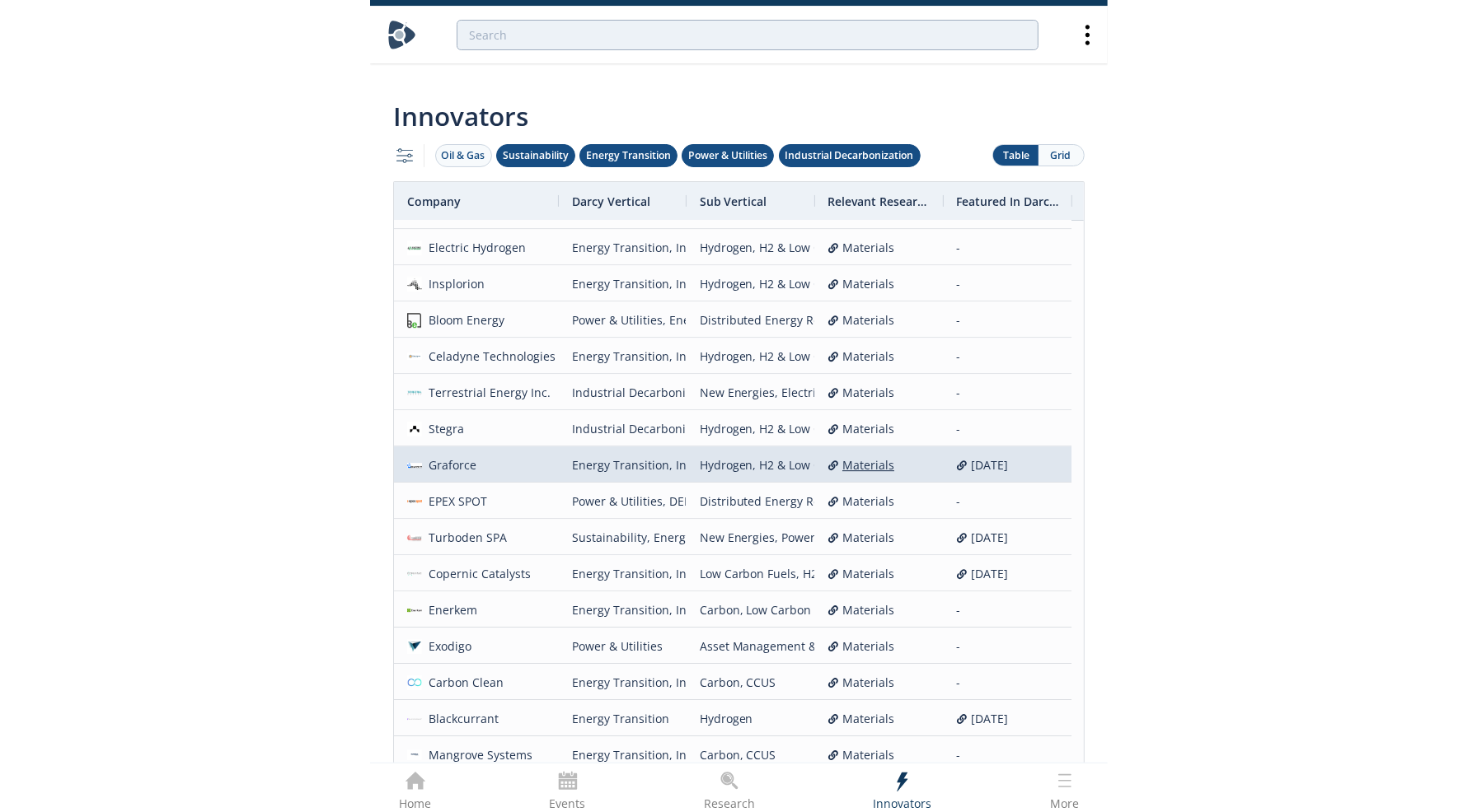
scroll to position [2951, 0]
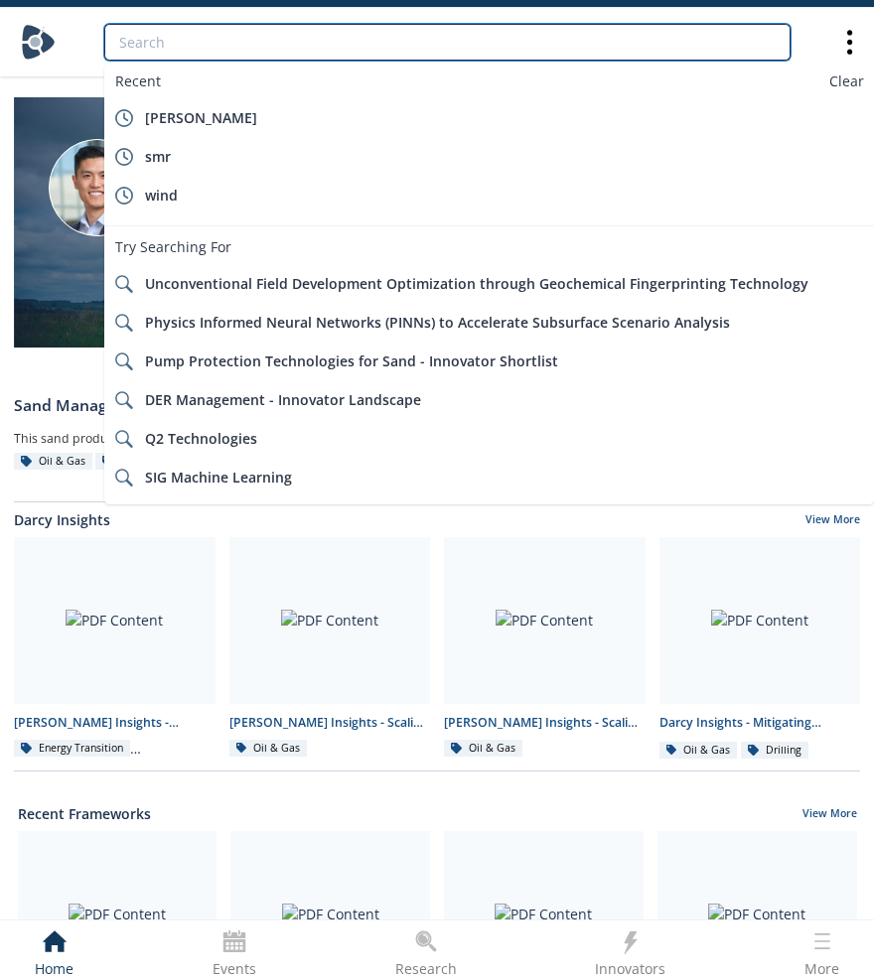
click at [318, 46] on input "search" at bounding box center [447, 42] width 686 height 37
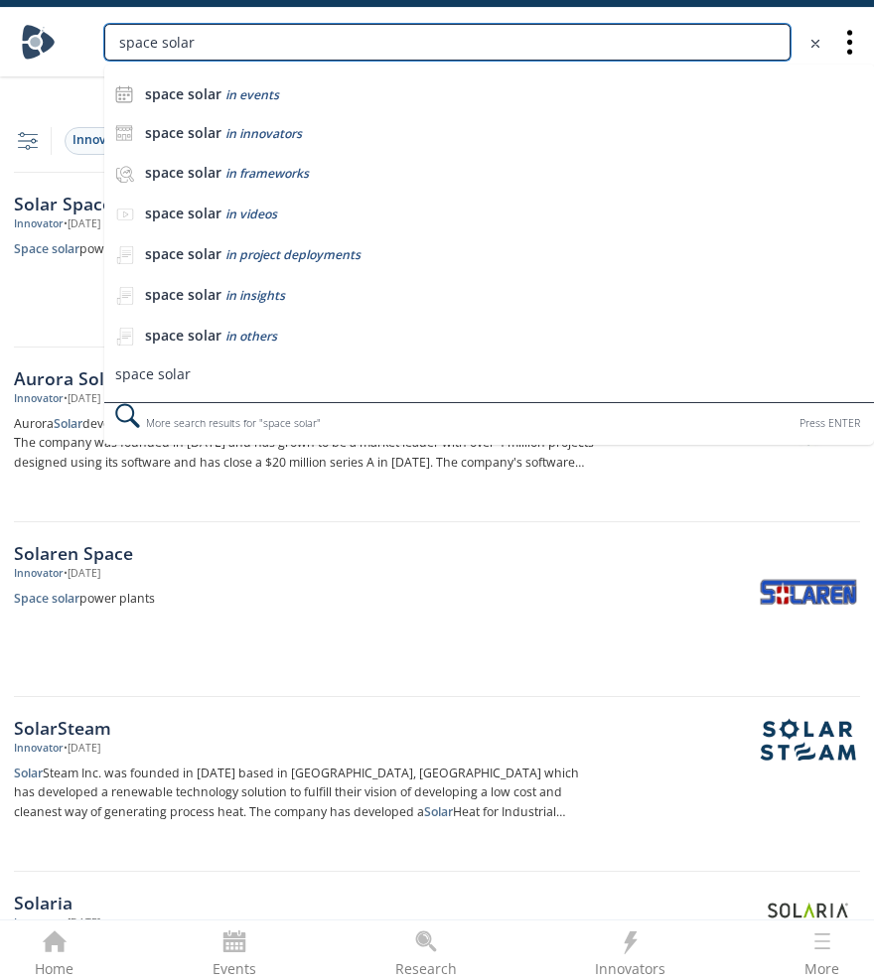
click at [493, 40] on input "space solar" at bounding box center [447, 42] width 686 height 37
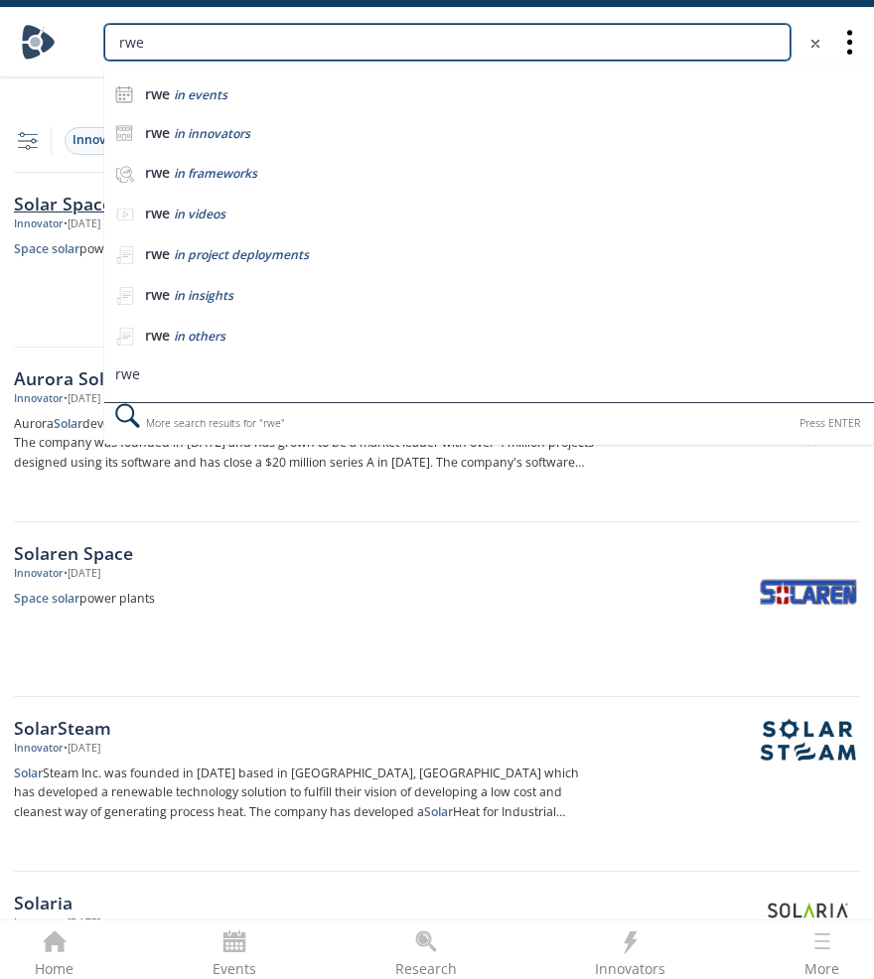
type input "rwe"
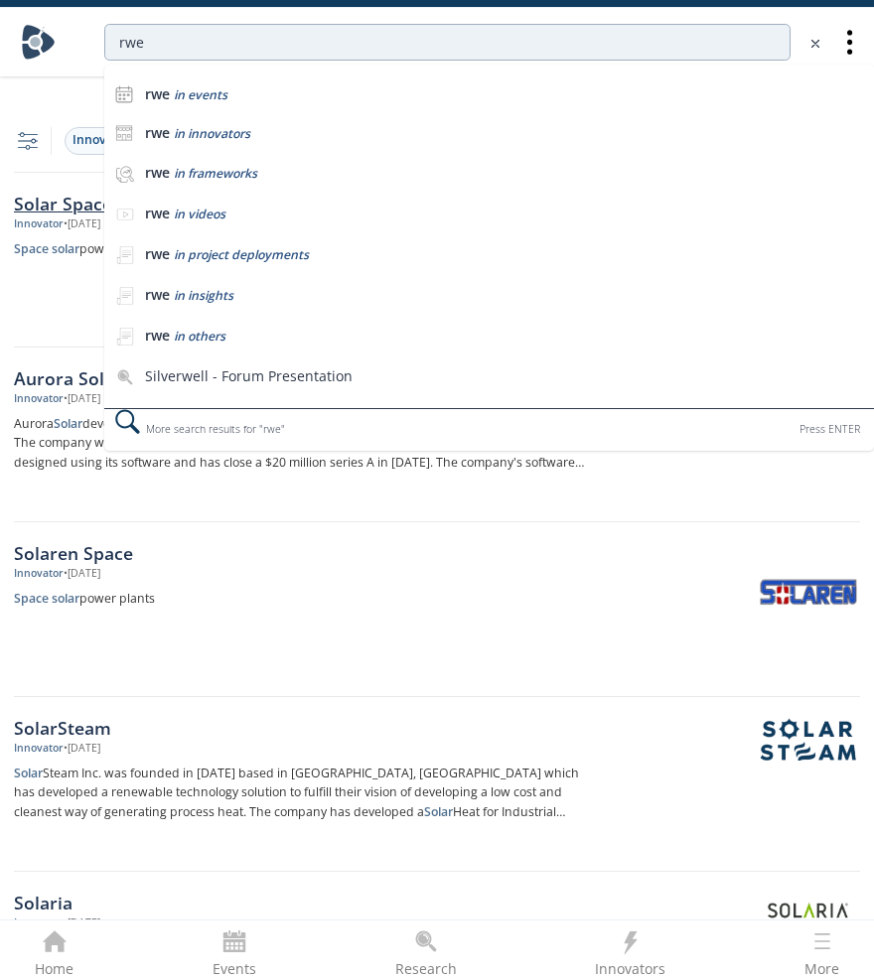
click at [46, 254] on div "Solar Space Technologies (SST) Innovator • May 2, 2024 Space solar power techno…" at bounding box center [312, 260] width 596 height 139
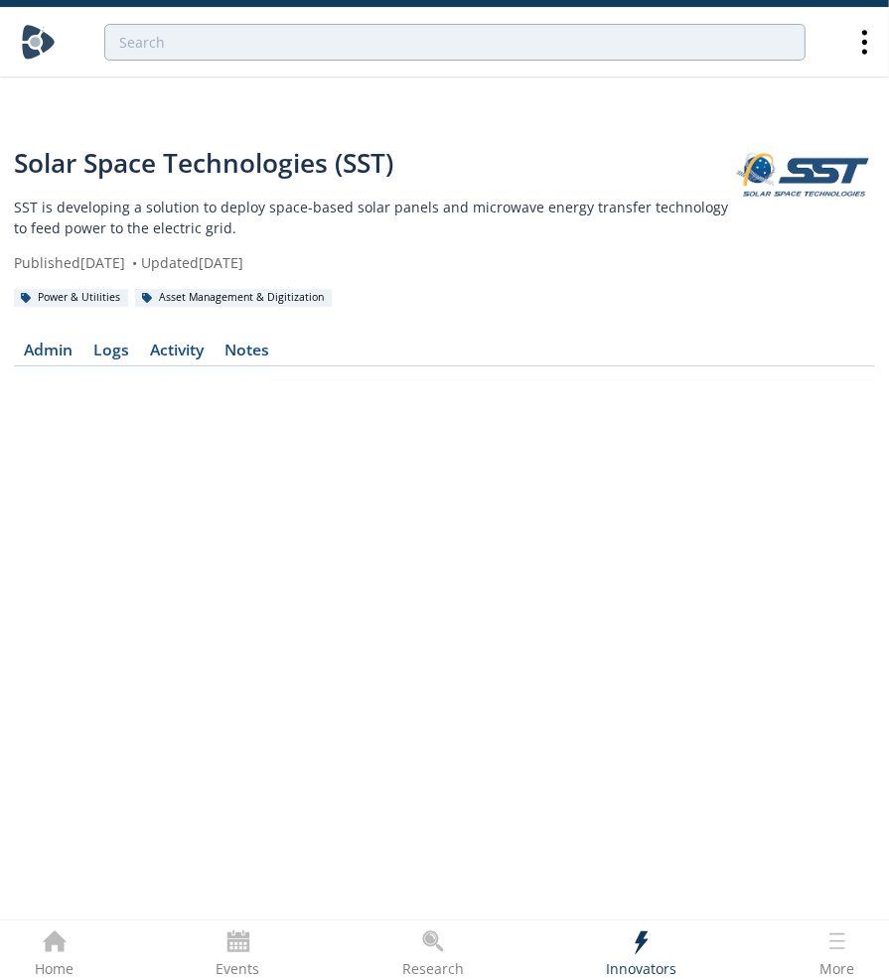
type input "space solar"
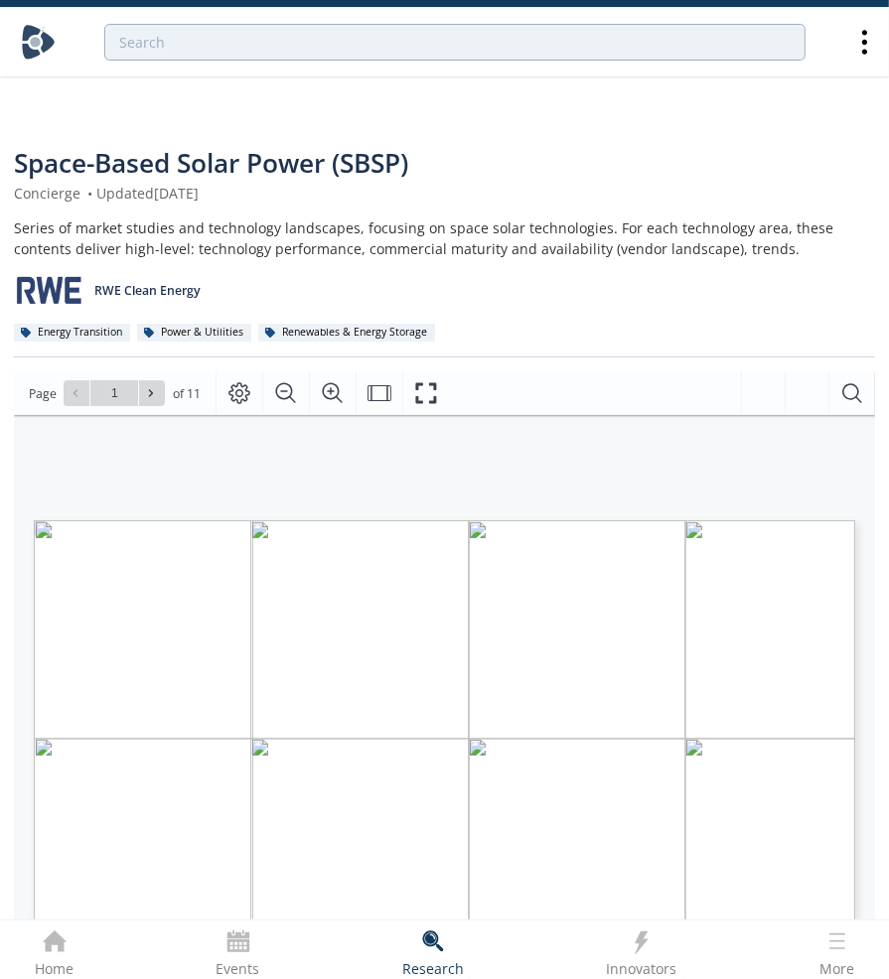
type input "2"
type input "3"
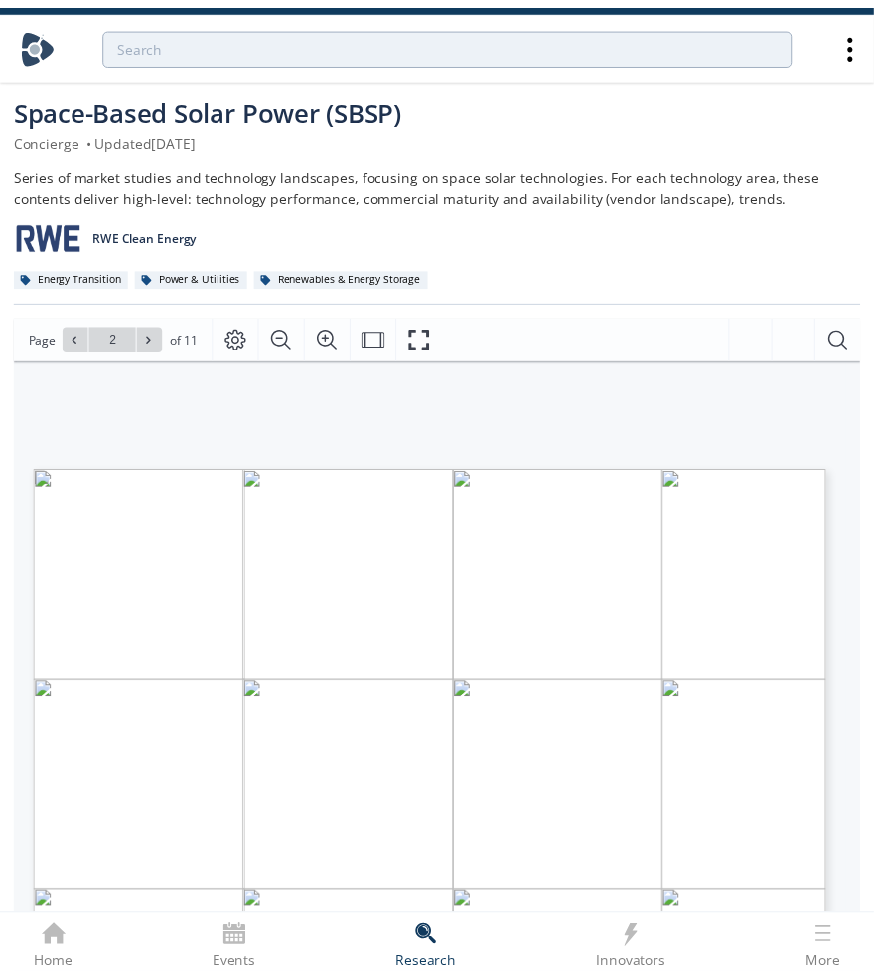
scroll to position [99, 0]
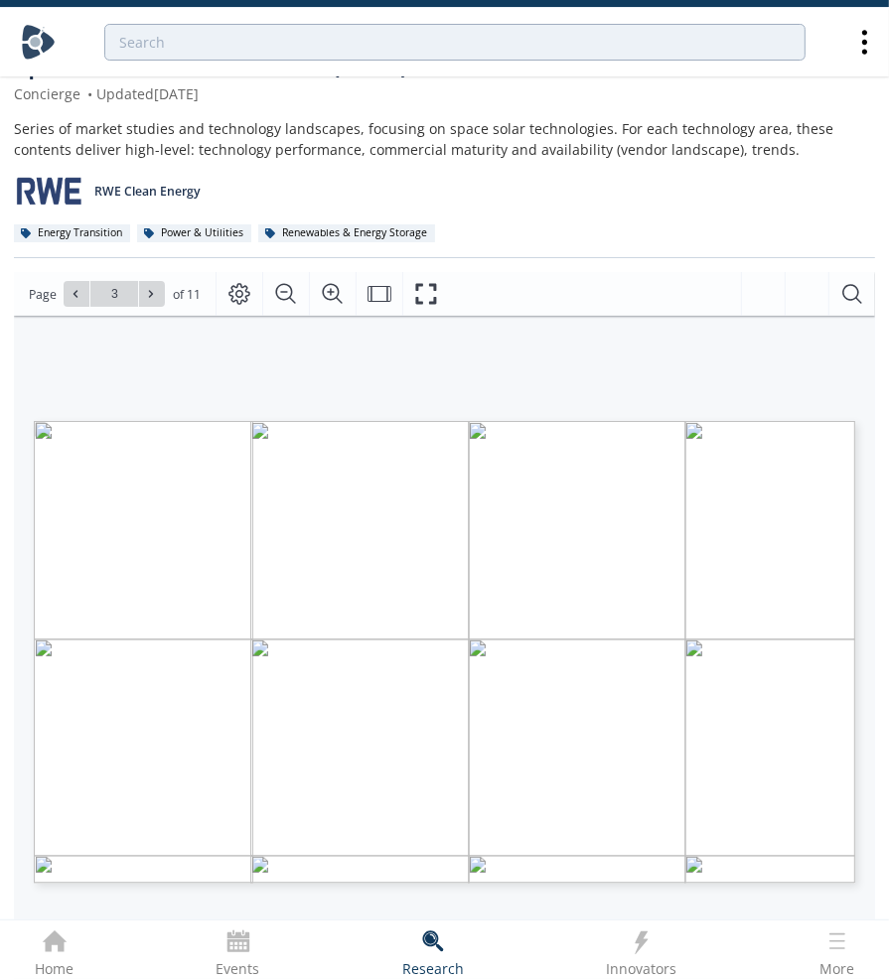
type input "4"
type input "5"
type input "11"
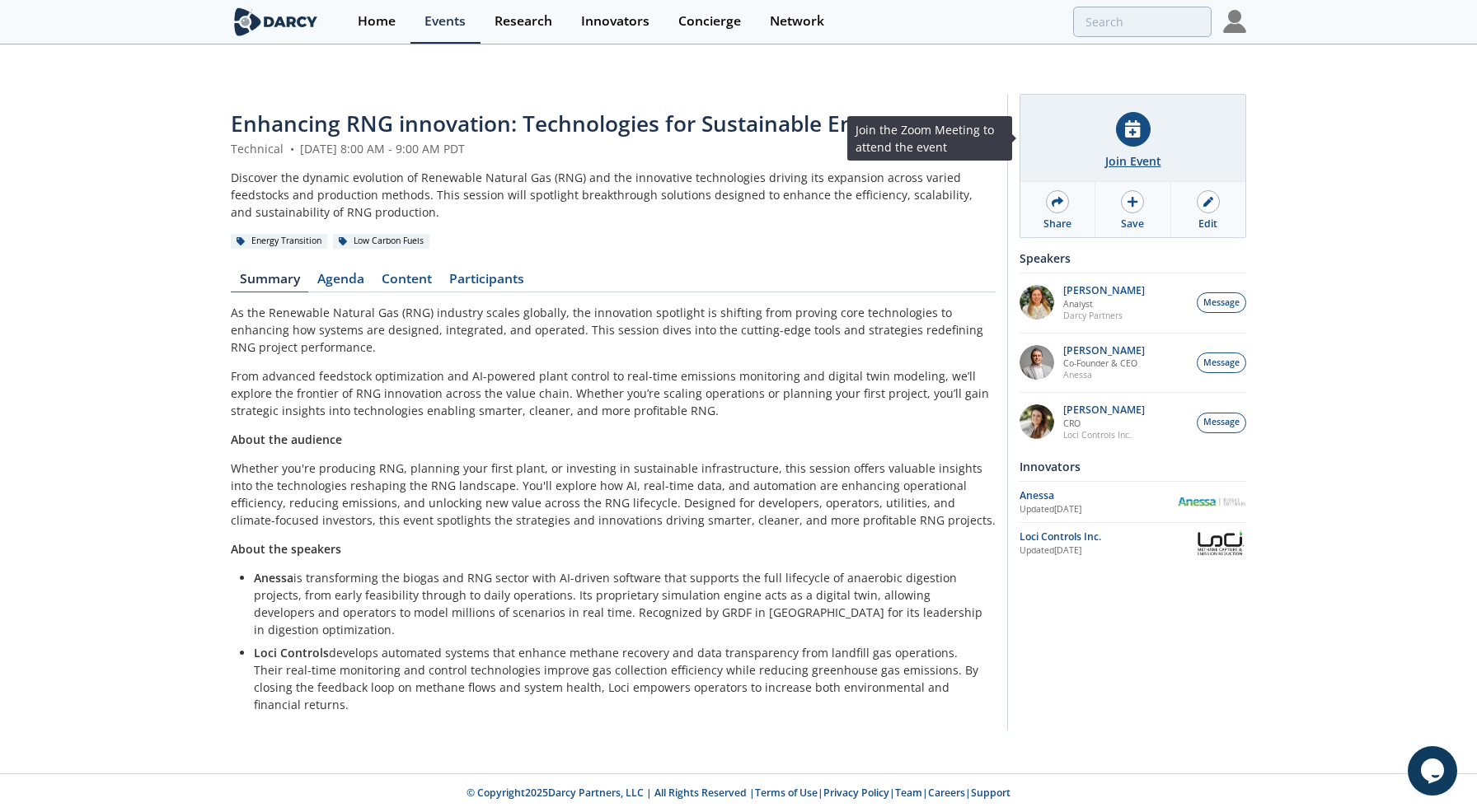
click at [1124, 153] on div "Join Event" at bounding box center [1133, 161] width 56 height 17
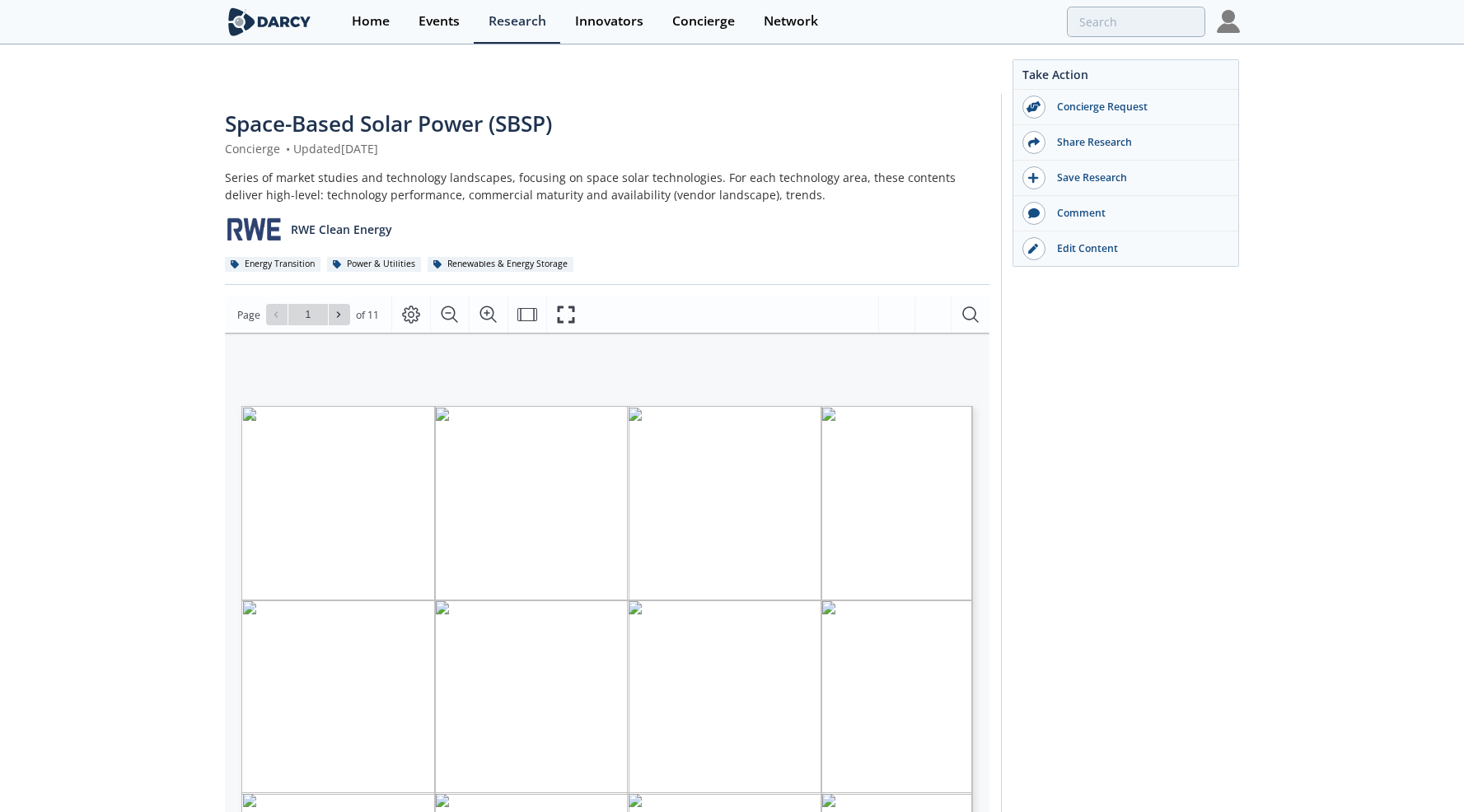
click at [264, 22] on img at bounding box center [270, 22] width 90 height 29
